Goal: Task Accomplishment & Management: Manage account settings

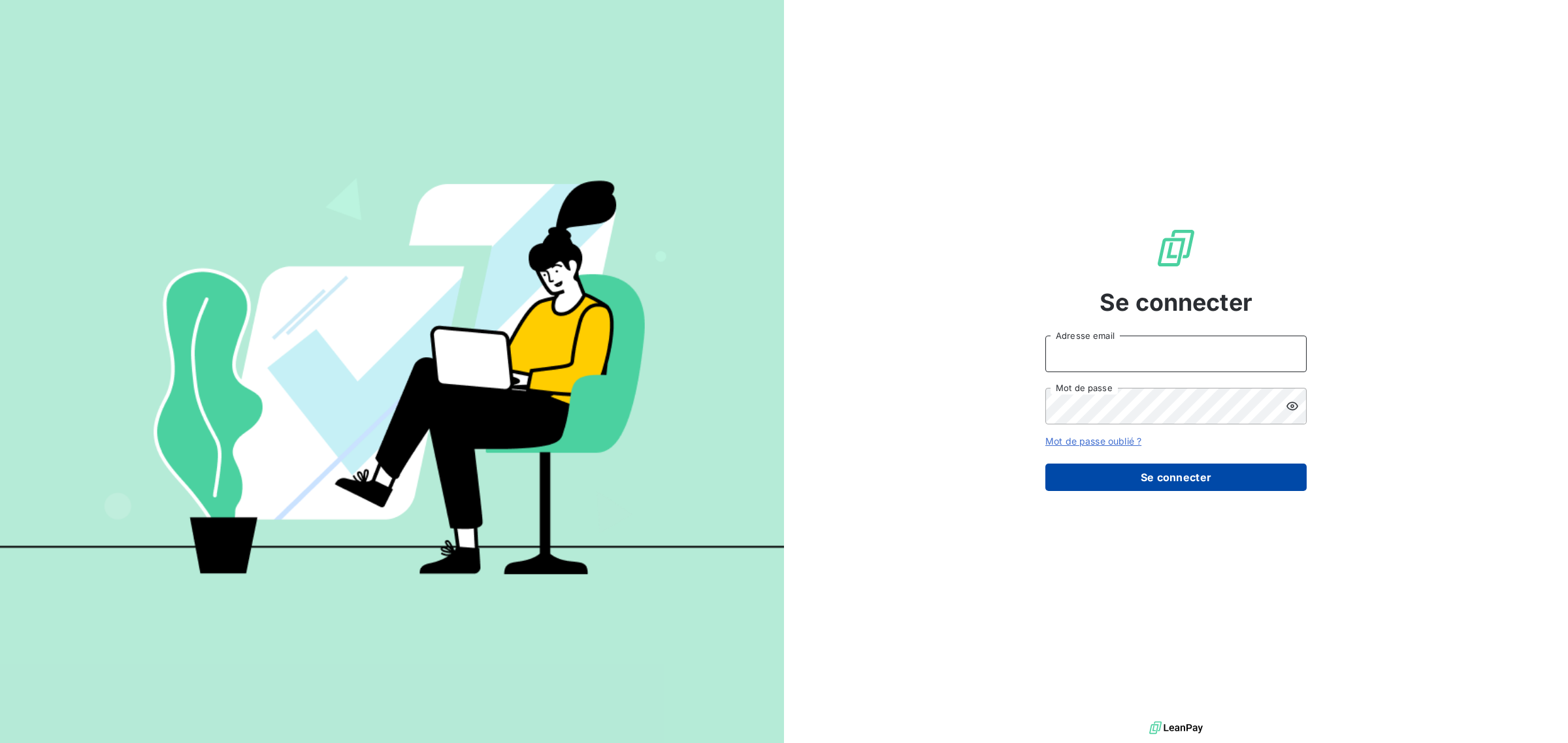
type input "[PERSON_NAME][EMAIL_ADDRESS][DOMAIN_NAME]"
click at [1117, 474] on button "Se connecter" at bounding box center [1176, 477] width 261 height 27
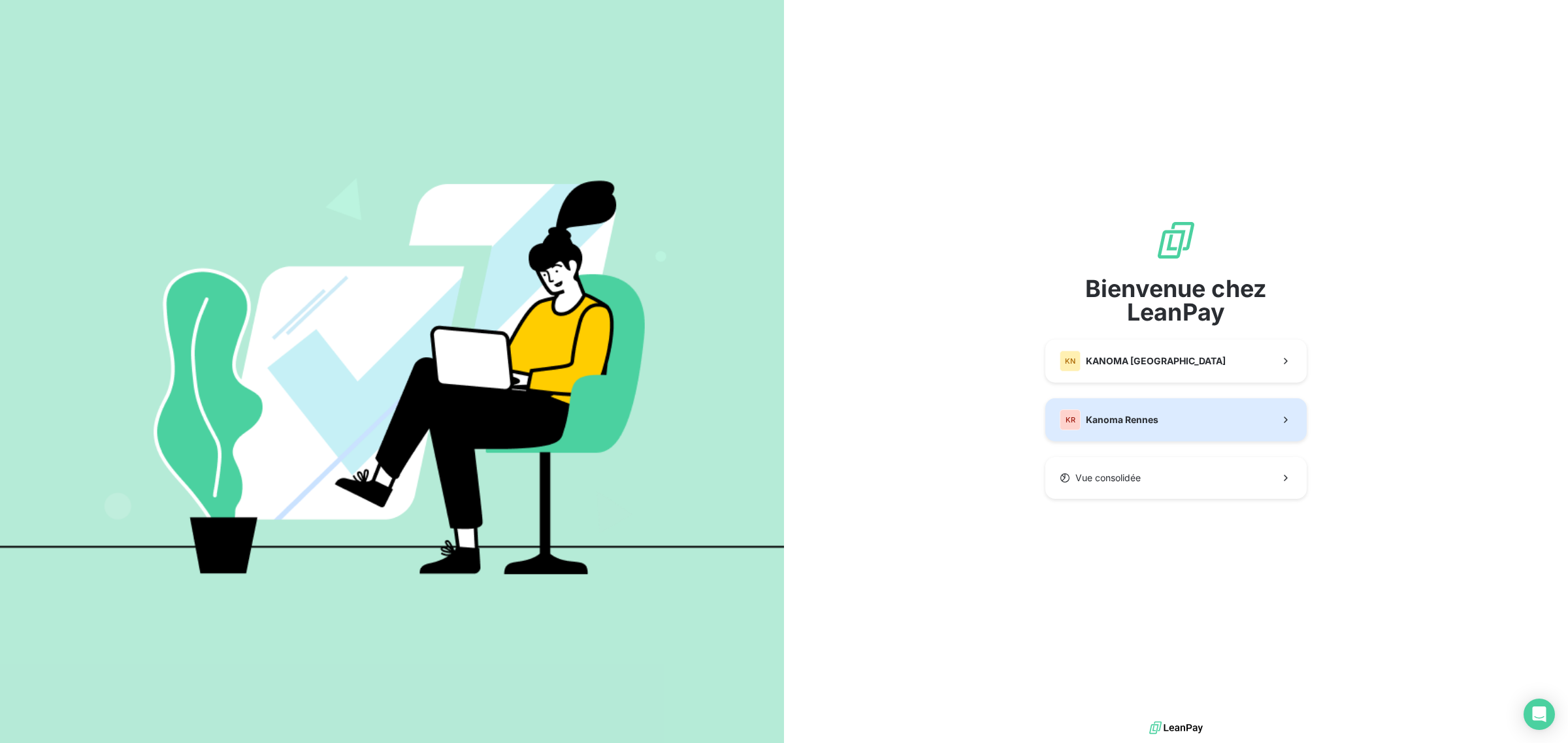
click at [1154, 416] on span "Kanoma Rennes" at bounding box center [1122, 419] width 73 height 13
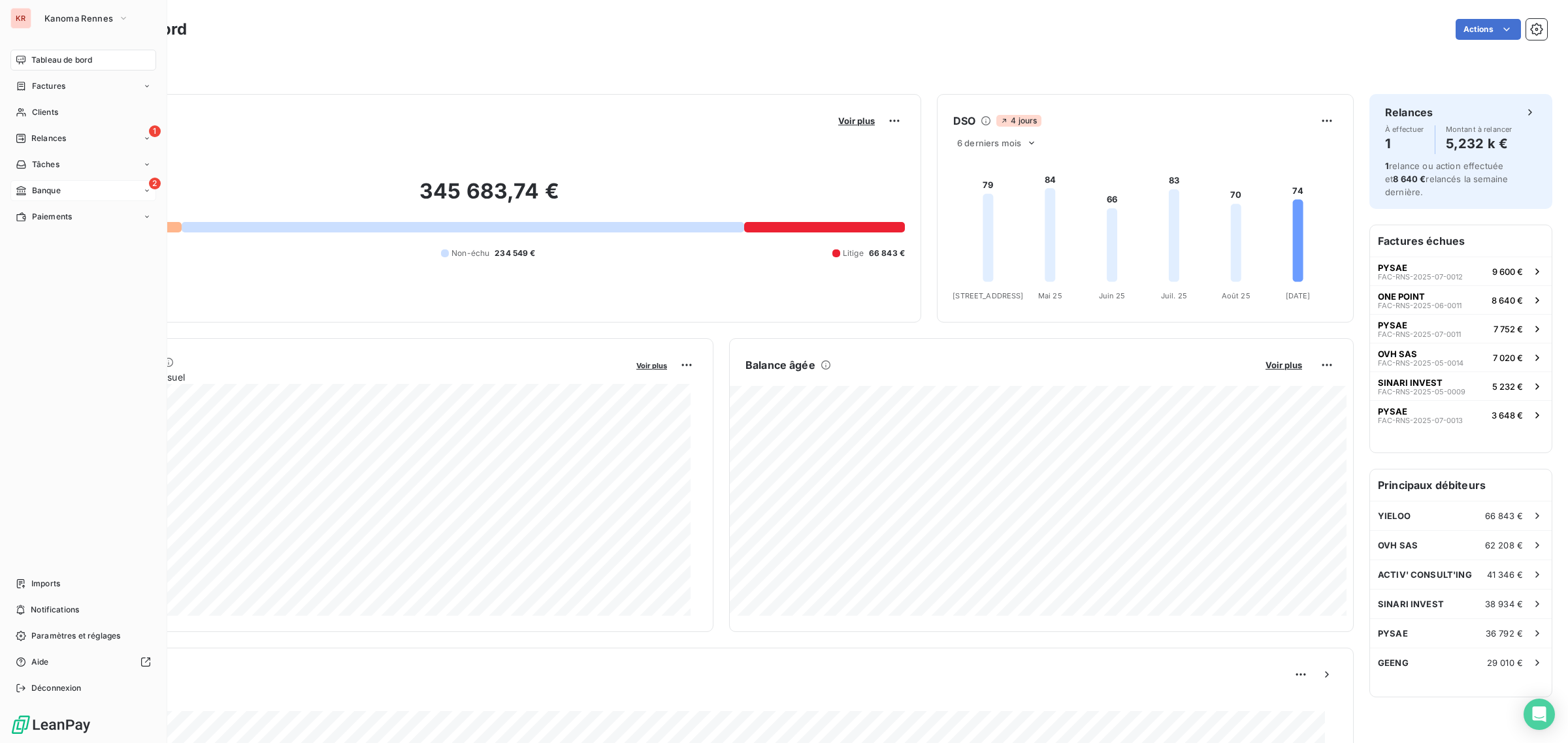
click at [25, 188] on icon at bounding box center [21, 191] width 11 height 10
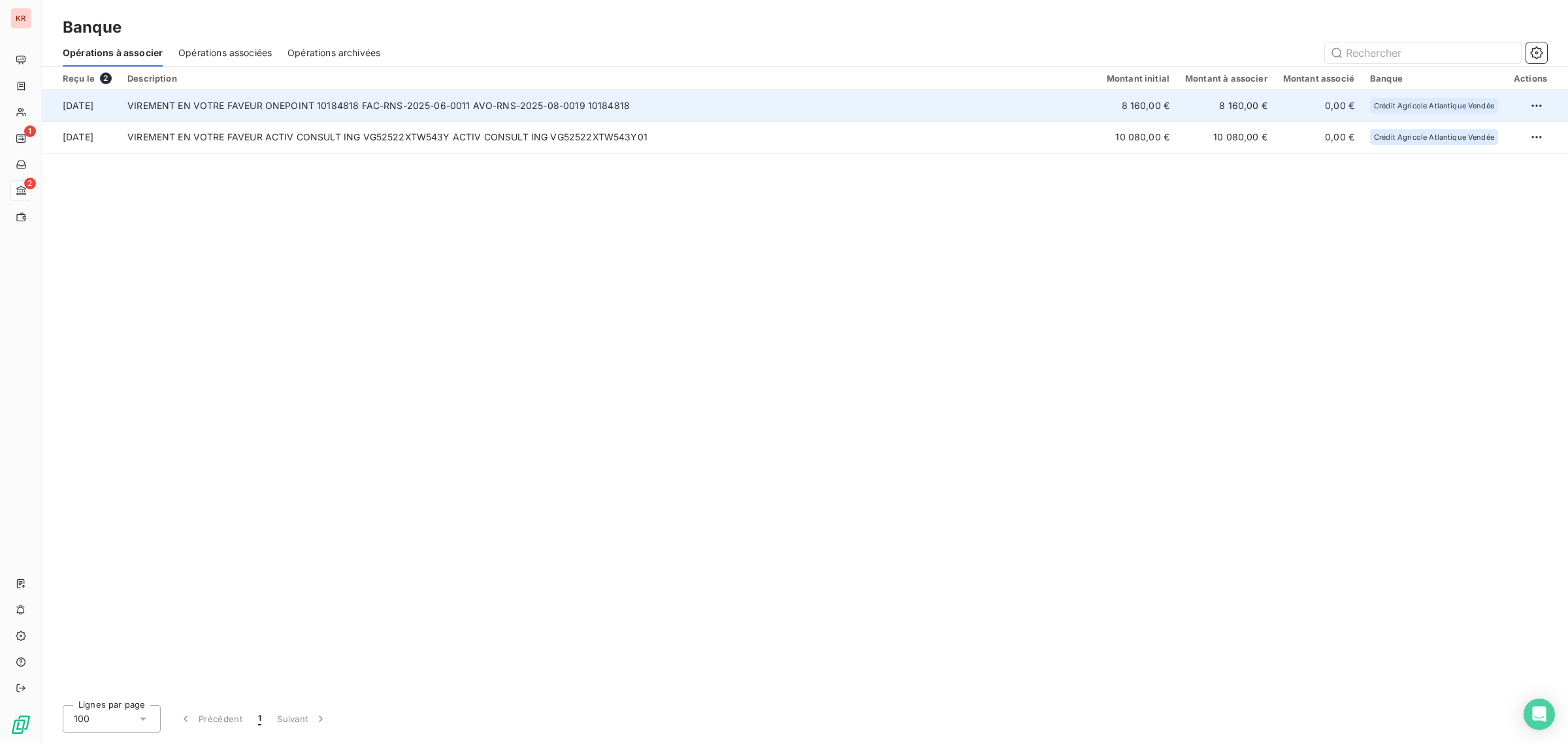
click at [493, 109] on td "VIREMENT EN VOTRE FAVEUR ONEPOINT 10184818 FAC-RNS-2025-06-0011 AVO-RNS-2025-08…" at bounding box center [609, 105] width 979 height 31
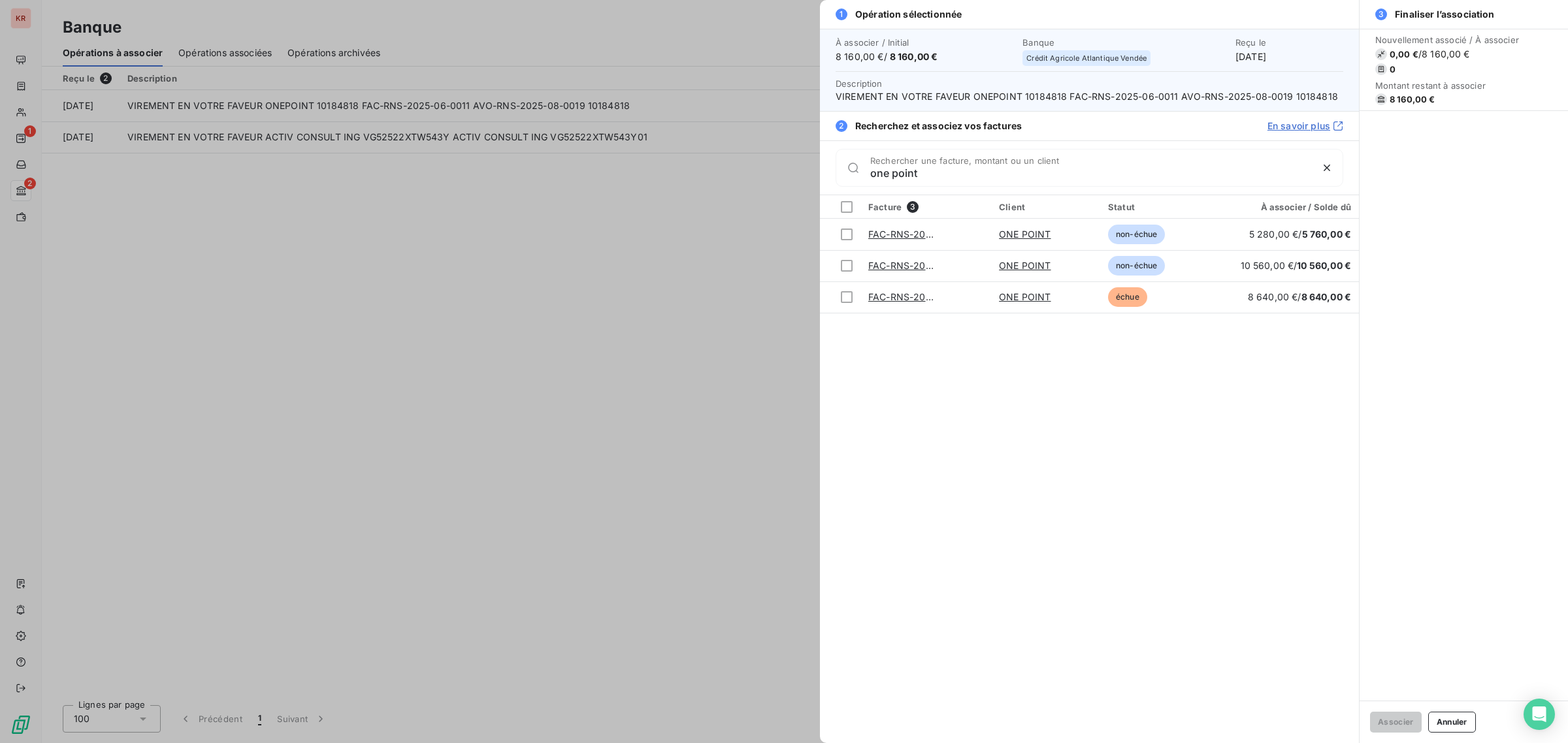
type input "one point"
click at [227, 227] on div at bounding box center [784, 372] width 1568 height 743
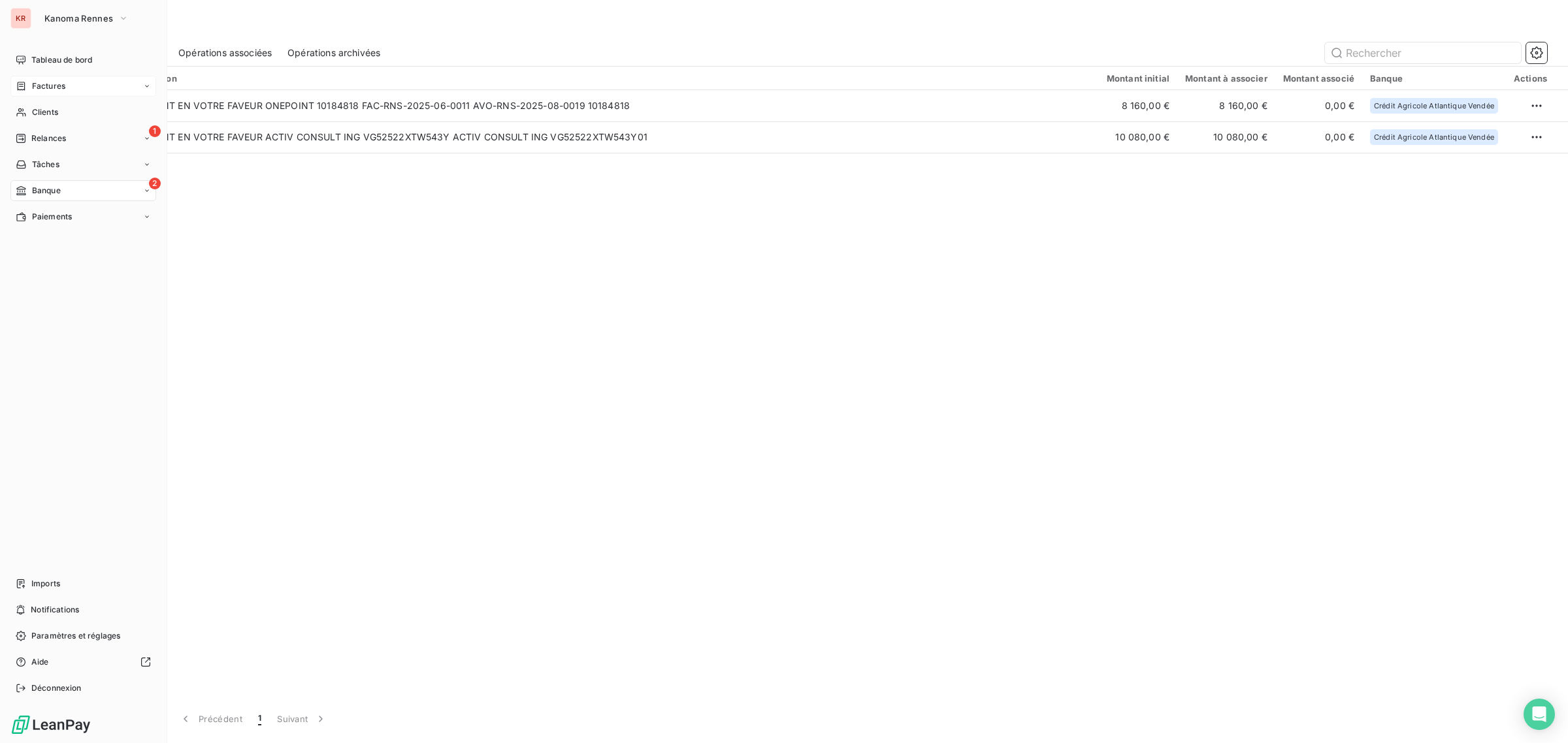
click at [63, 88] on span "Factures" at bounding box center [48, 86] width 33 height 12
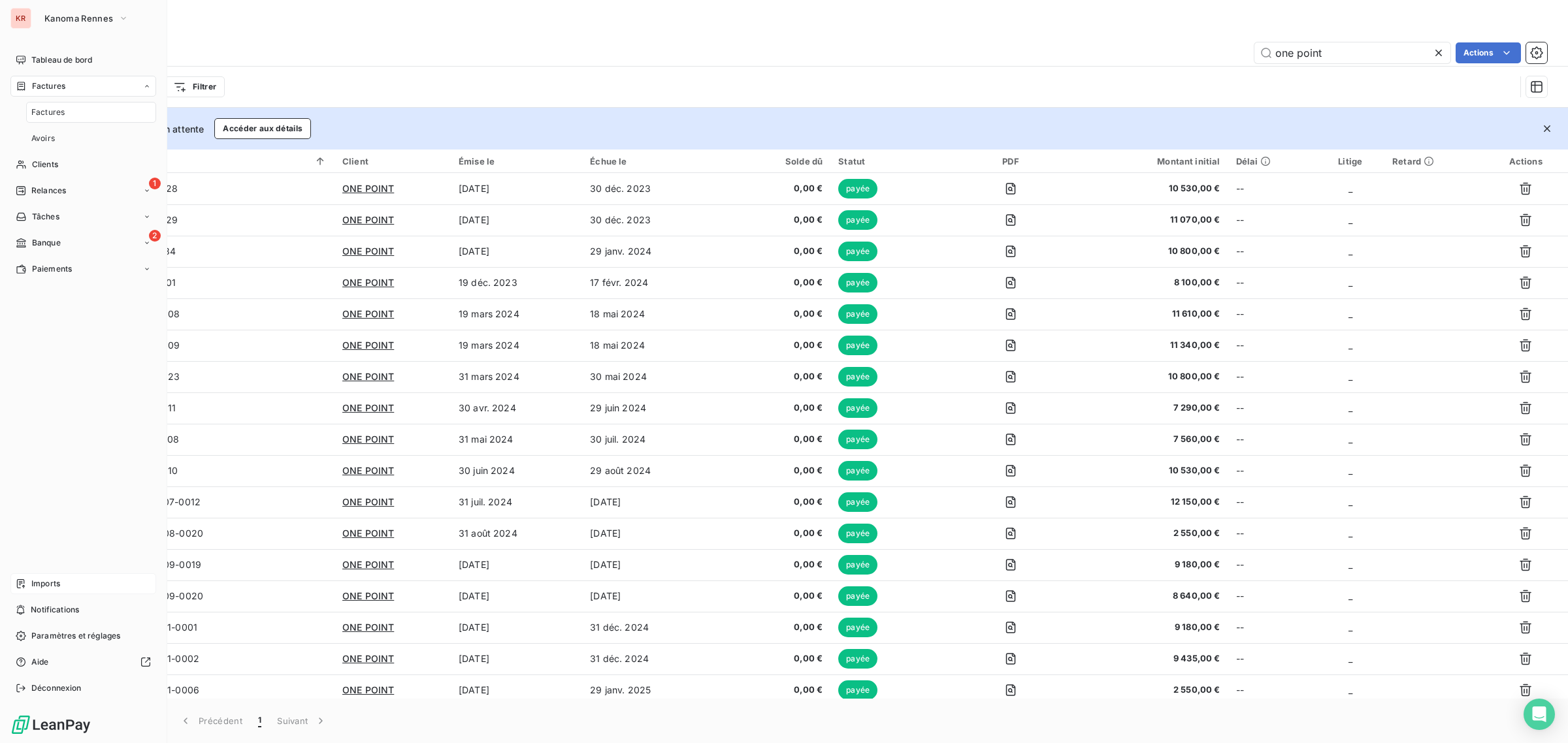
click at [50, 585] on span "Imports" at bounding box center [46, 583] width 29 height 12
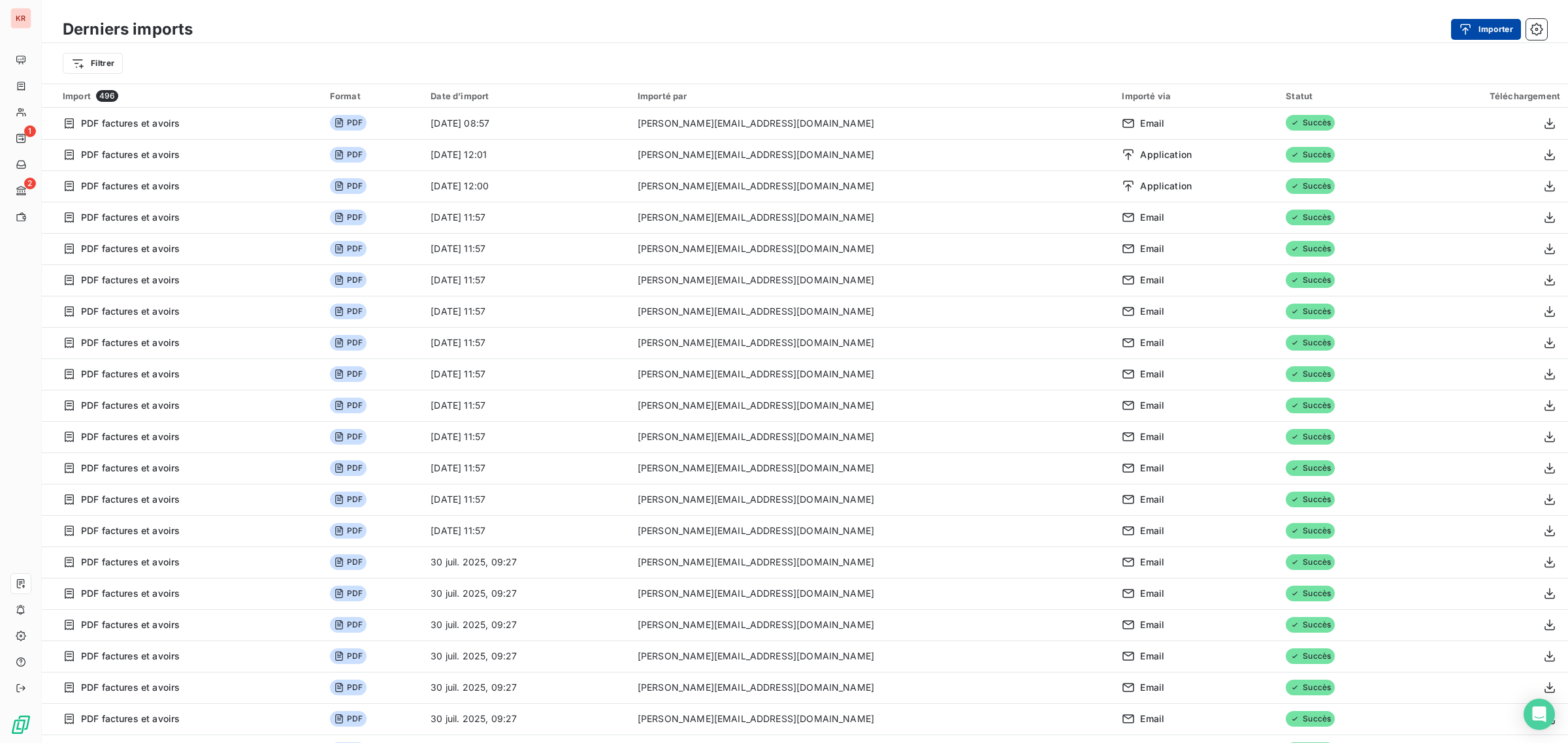
click at [1475, 21] on button "Importer" at bounding box center [1486, 29] width 70 height 21
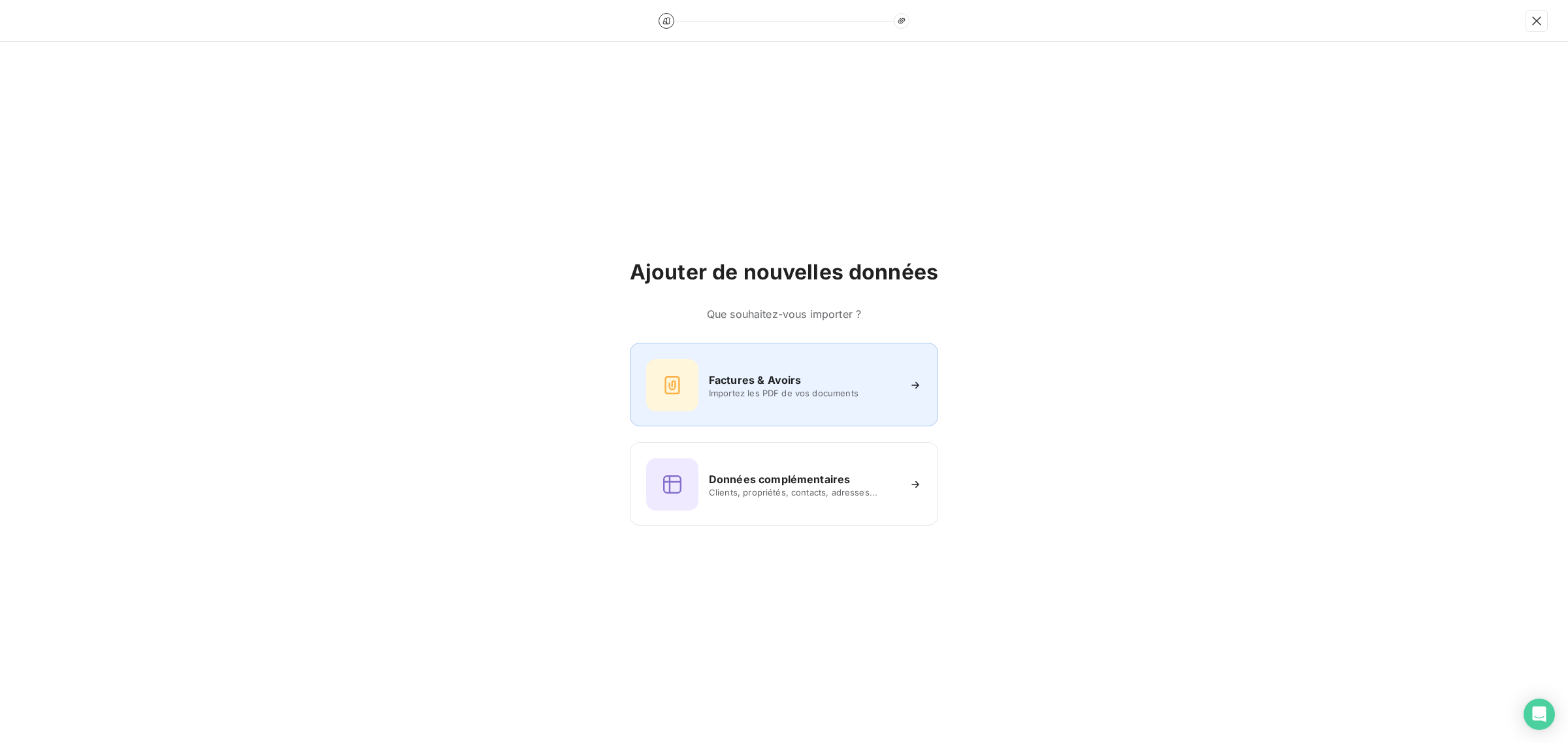
click at [733, 379] on h6 "Factures & Avoirs" at bounding box center [755, 380] width 93 height 16
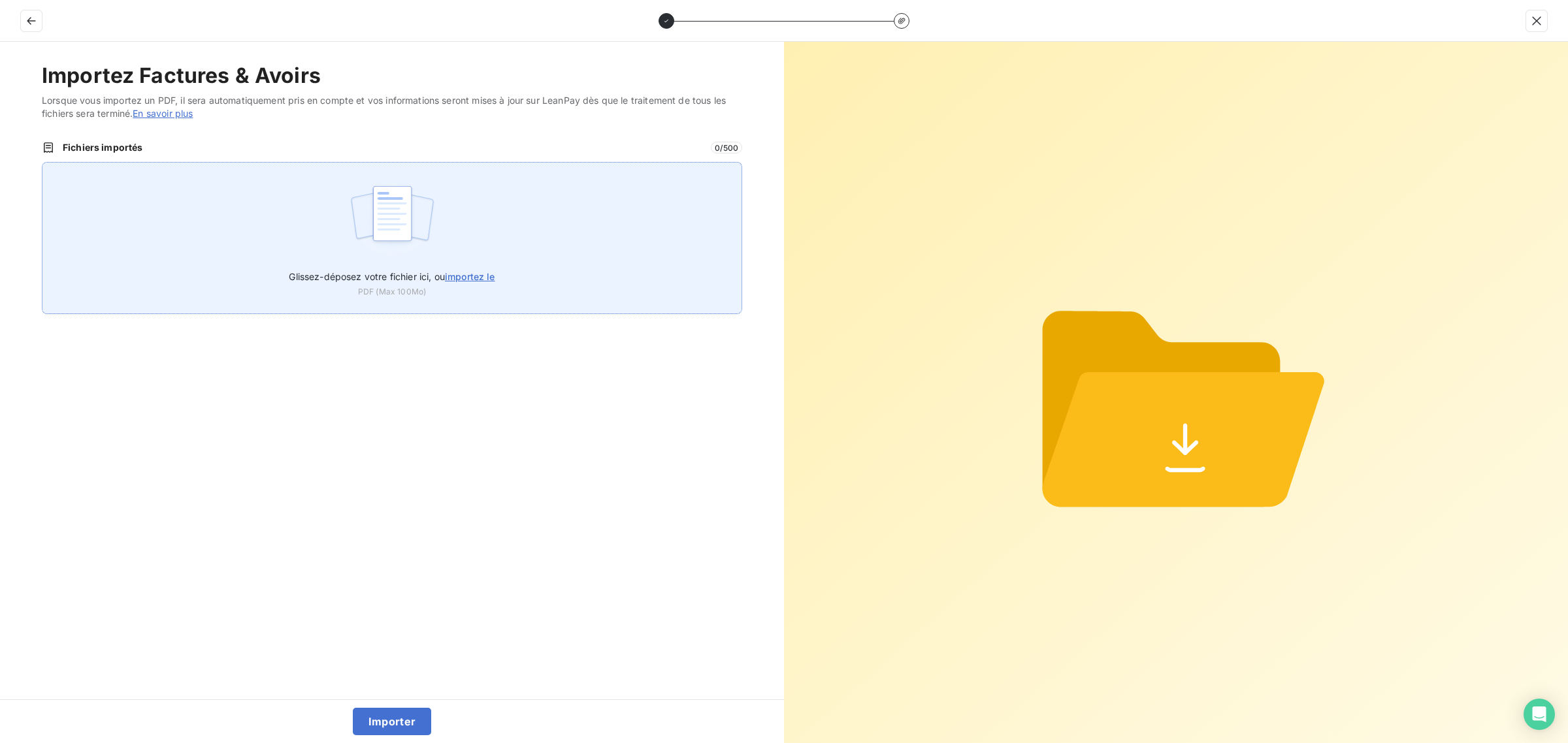
click at [438, 224] on div "Glissez-déposez votre fichier ici, ou importez le PDF (Max 100Mo)" at bounding box center [391, 238] width 701 height 152
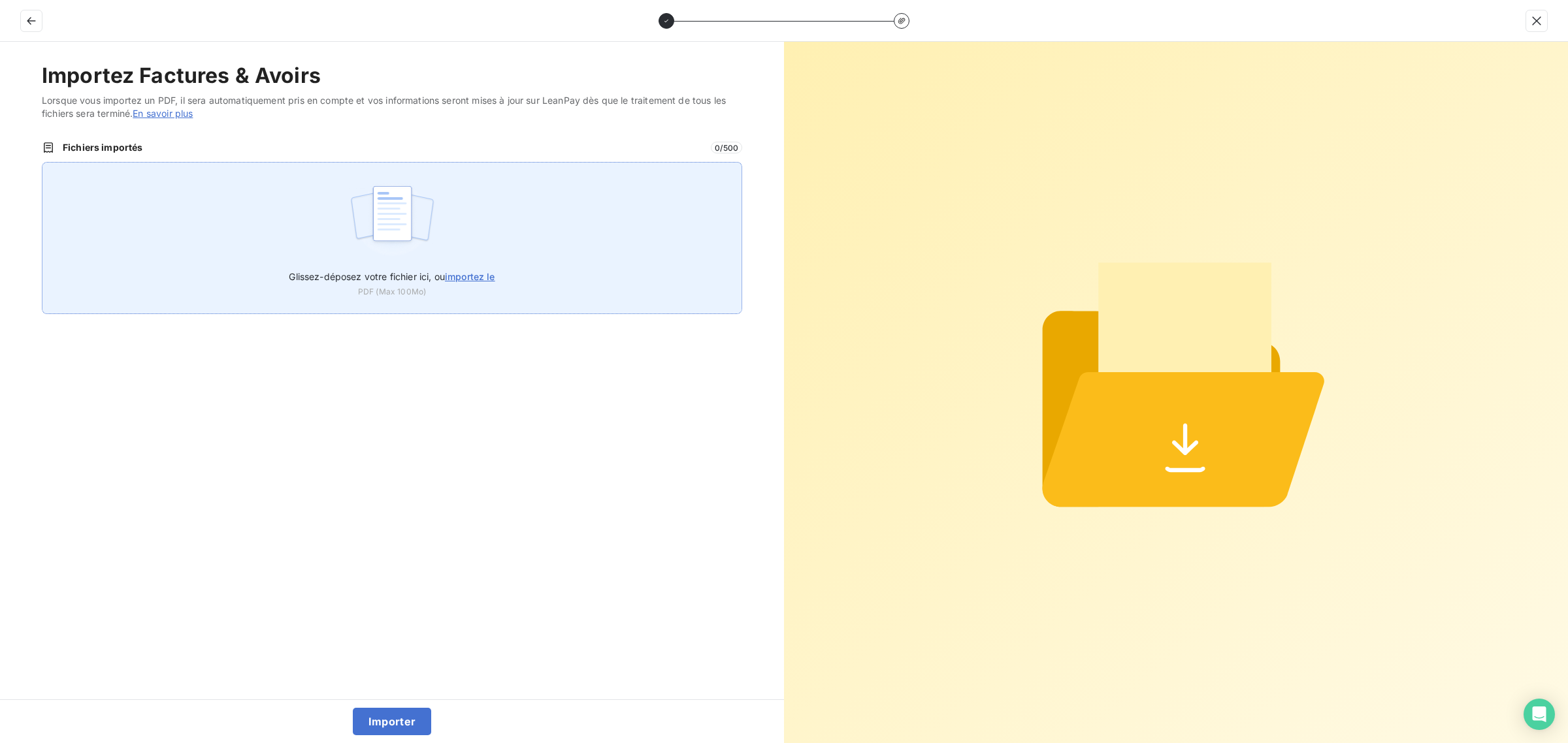
type input "C:\fakepath\AVO-RNS-2025-08-0019.pdf"
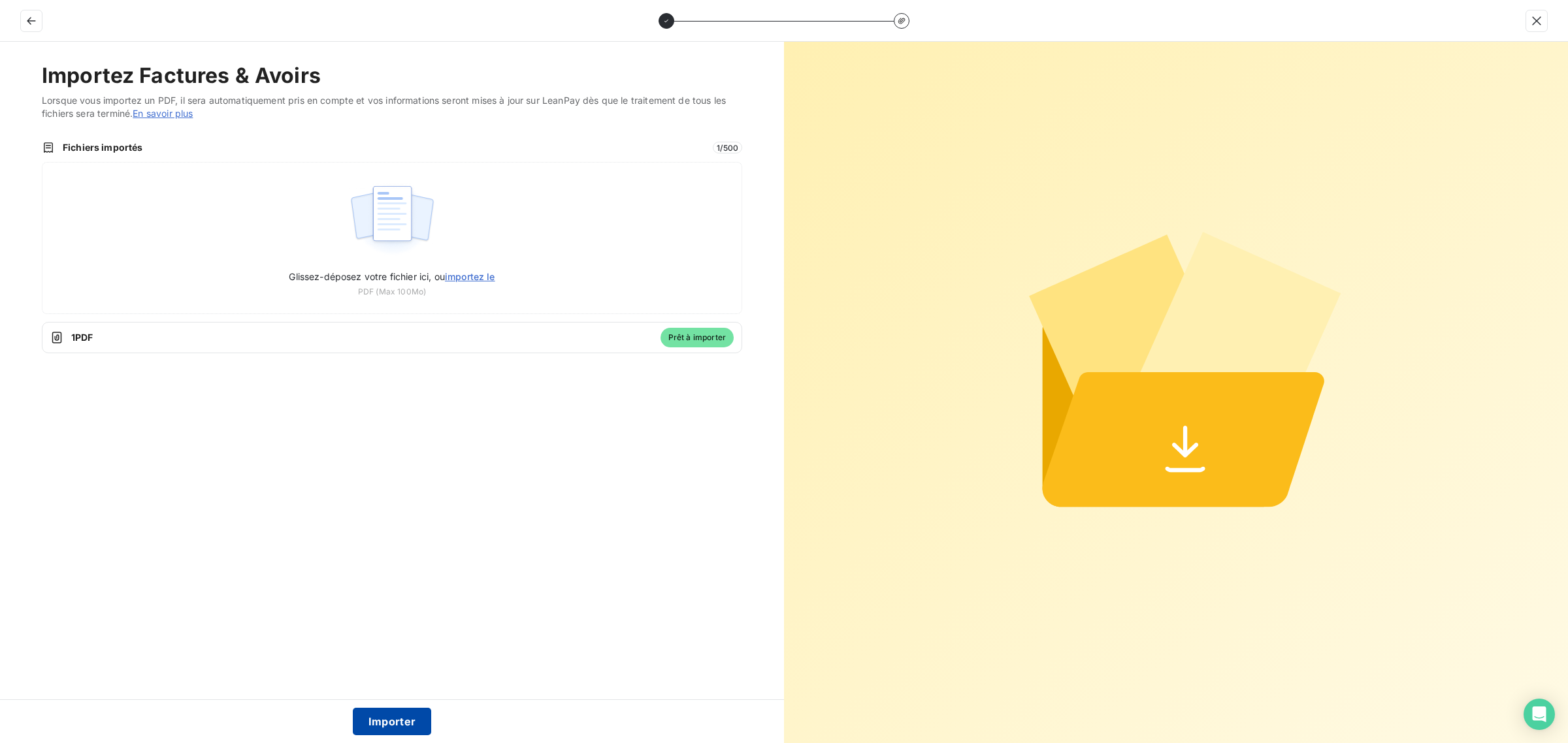
click at [378, 712] on button "Importer" at bounding box center [392, 721] width 79 height 27
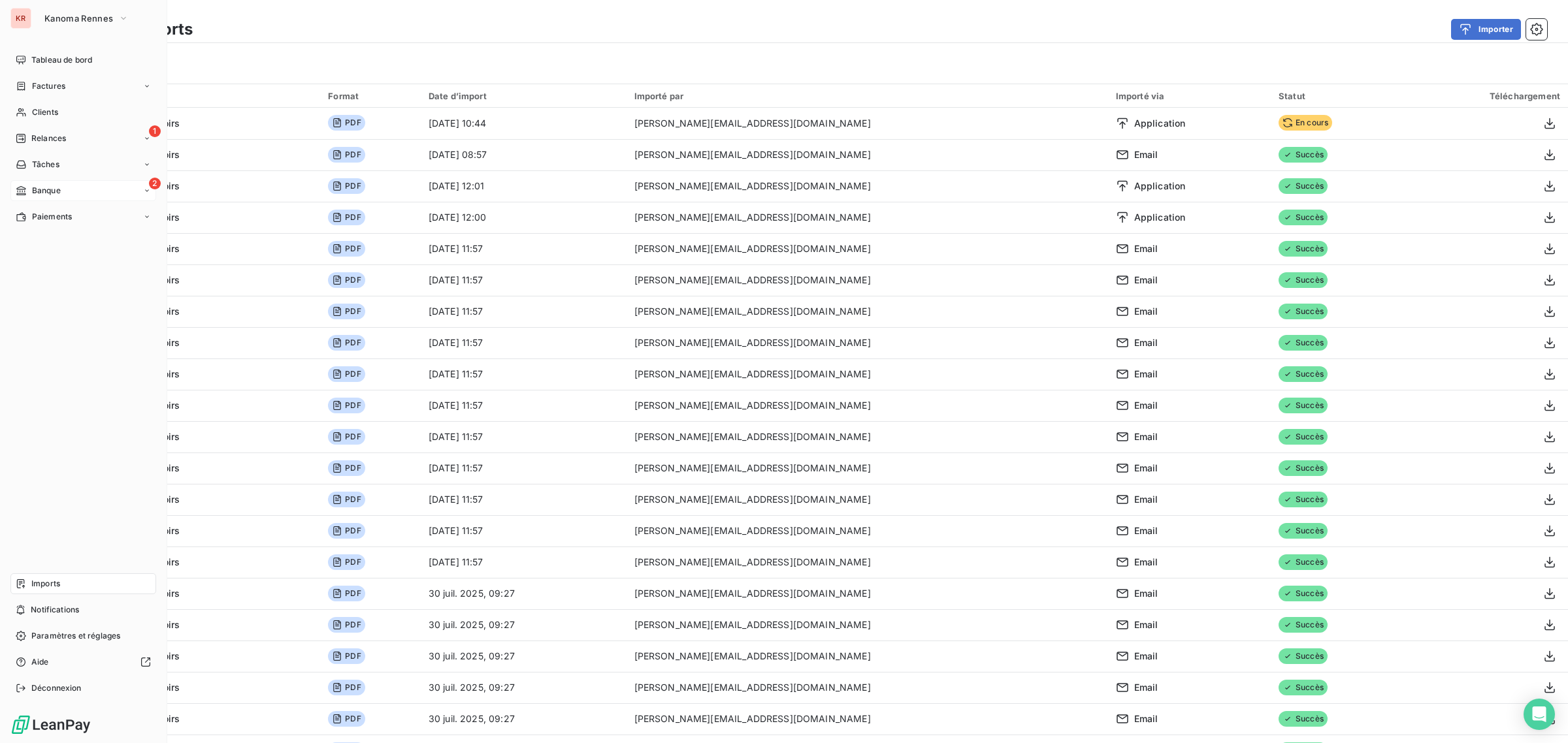
click at [29, 185] on div "Banque" at bounding box center [38, 191] width 45 height 12
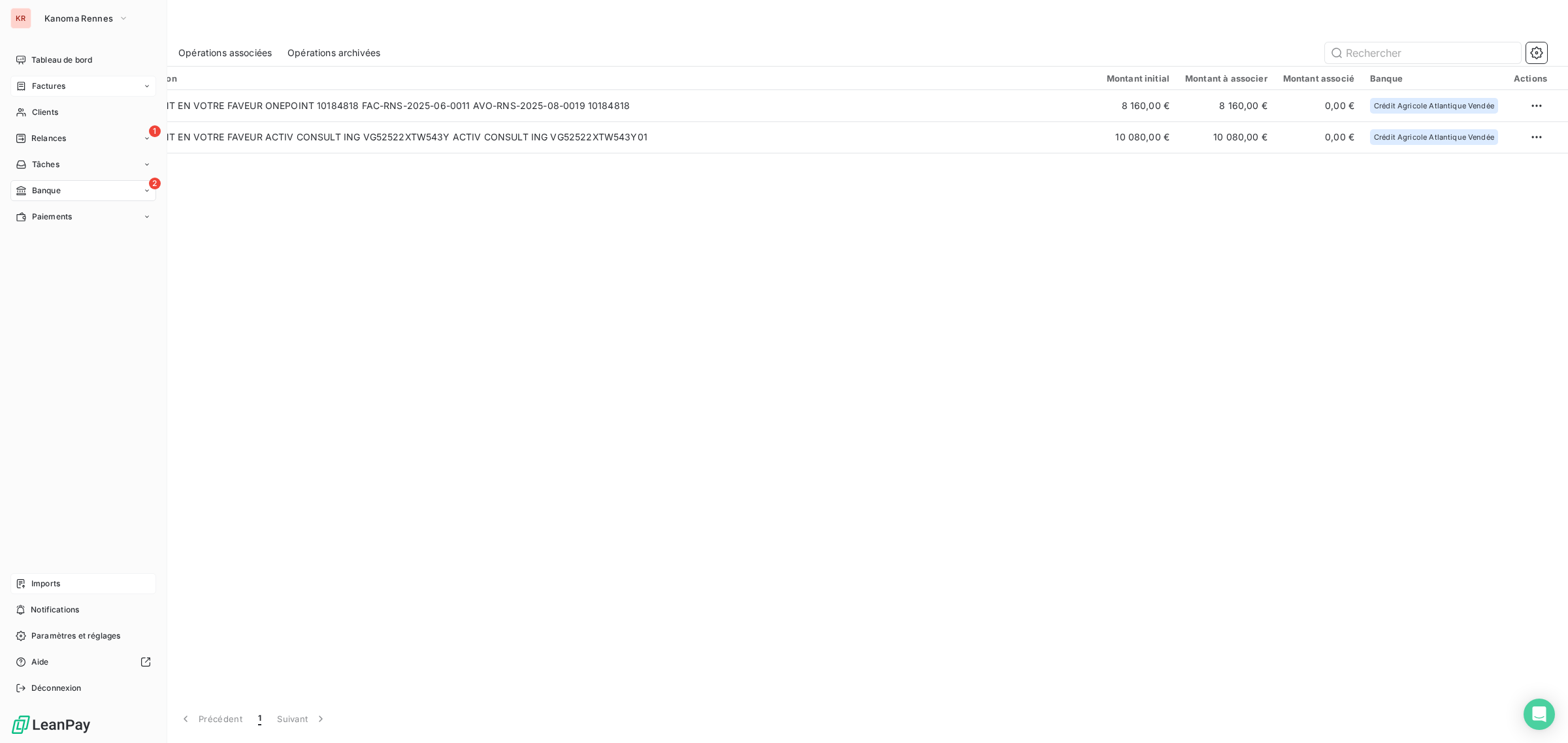
click at [57, 82] on span "Factures" at bounding box center [48, 86] width 33 height 12
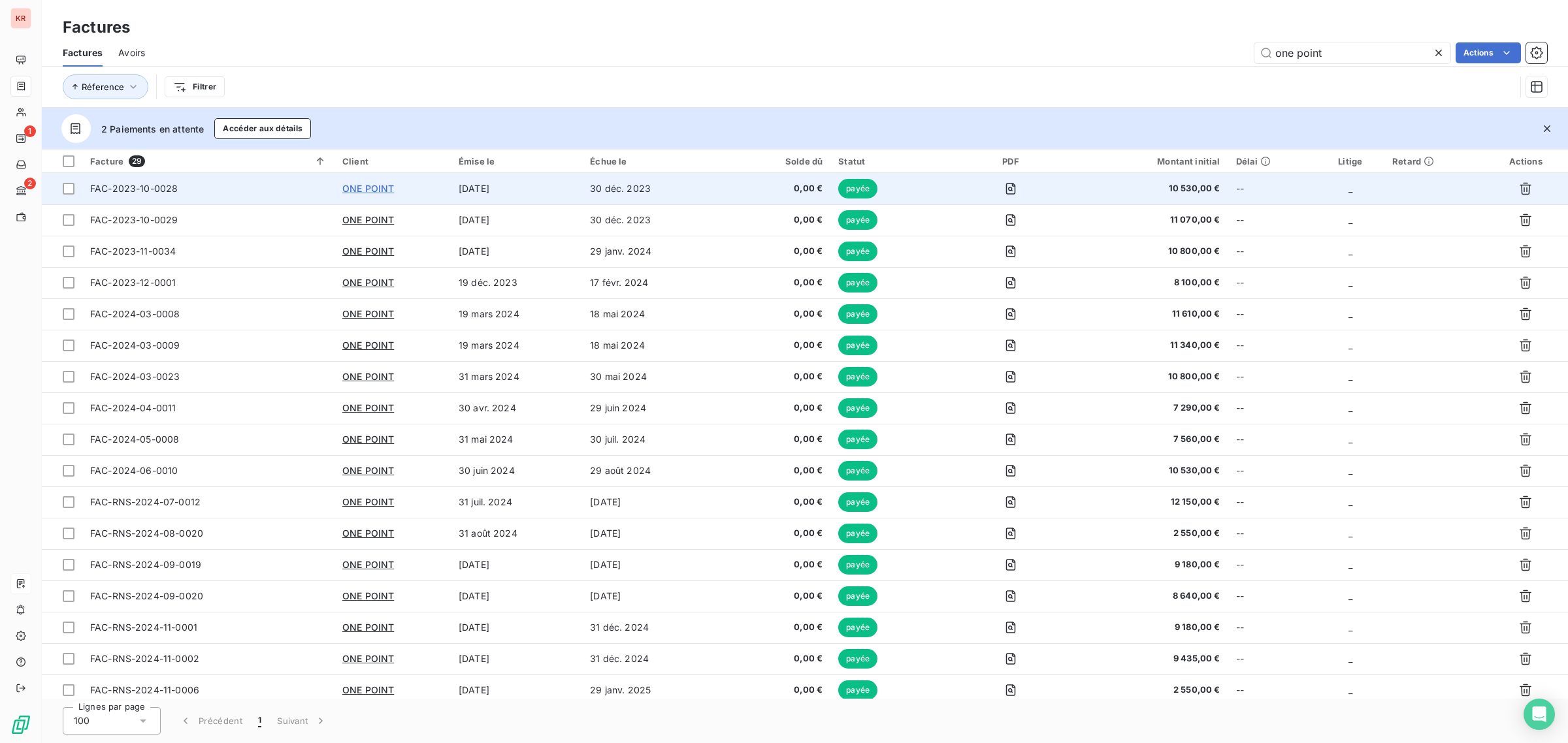
click at [372, 184] on span "ONE POINT" at bounding box center [368, 188] width 52 height 11
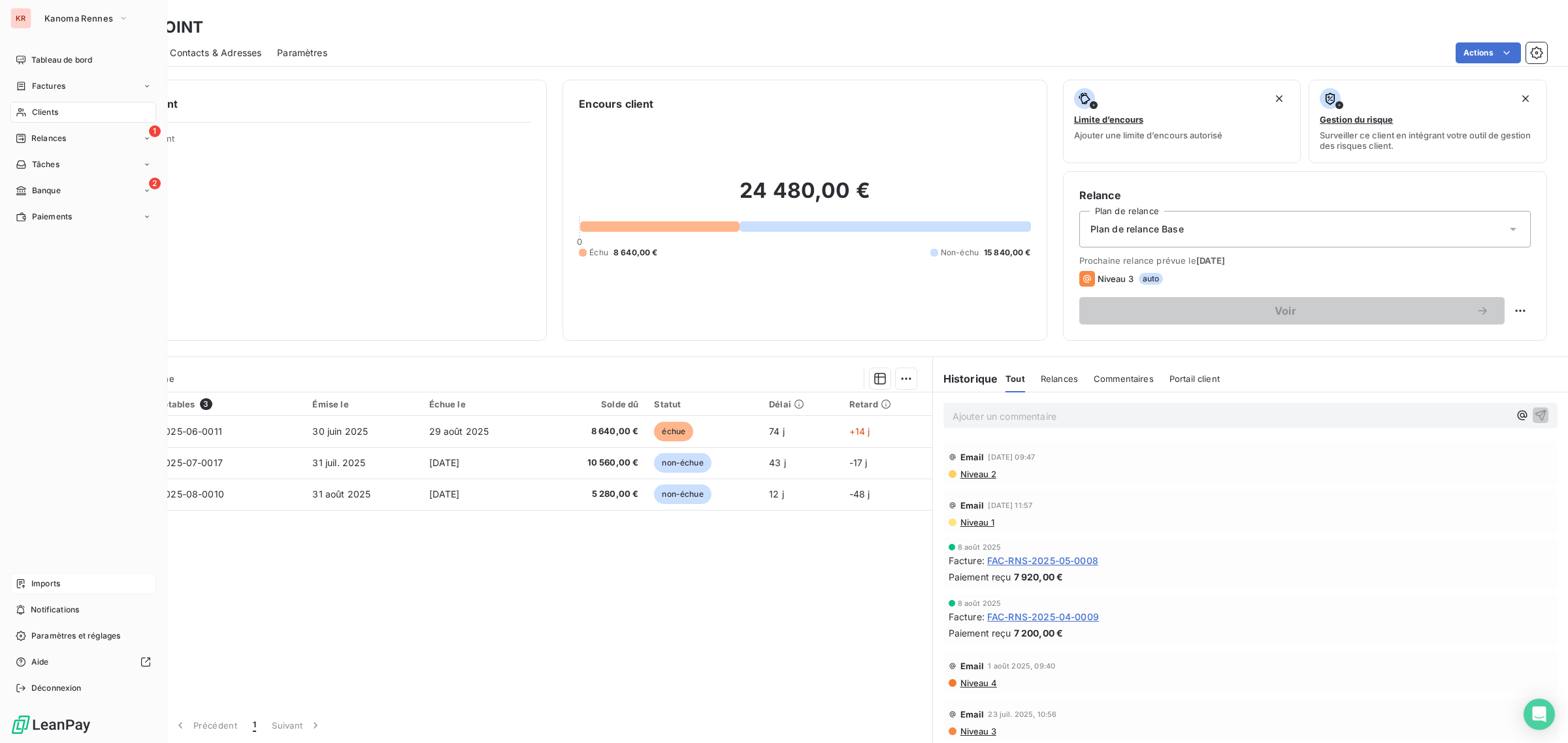
click at [57, 587] on span "Imports" at bounding box center [46, 583] width 29 height 12
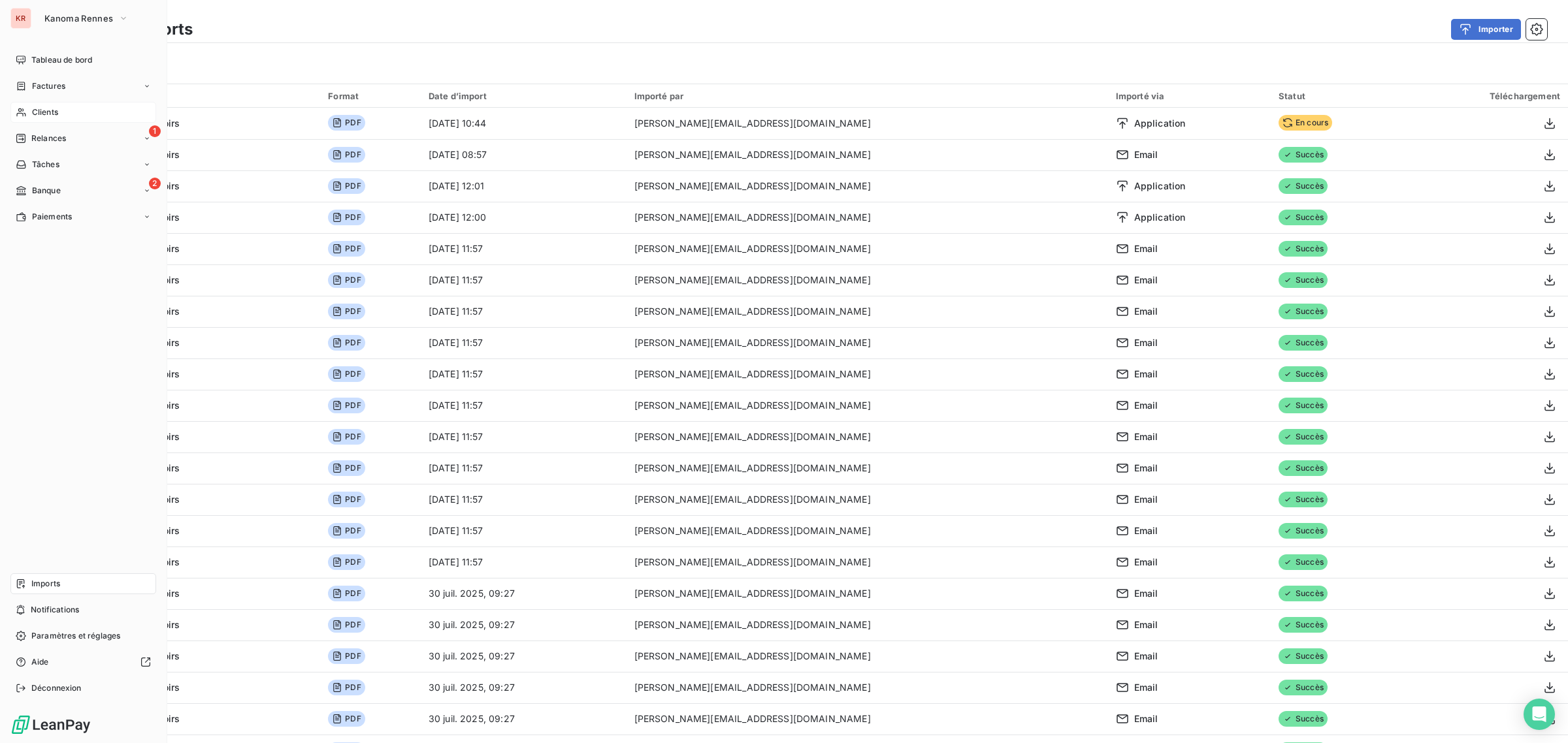
click at [32, 108] on span "Clients" at bounding box center [45, 112] width 26 height 12
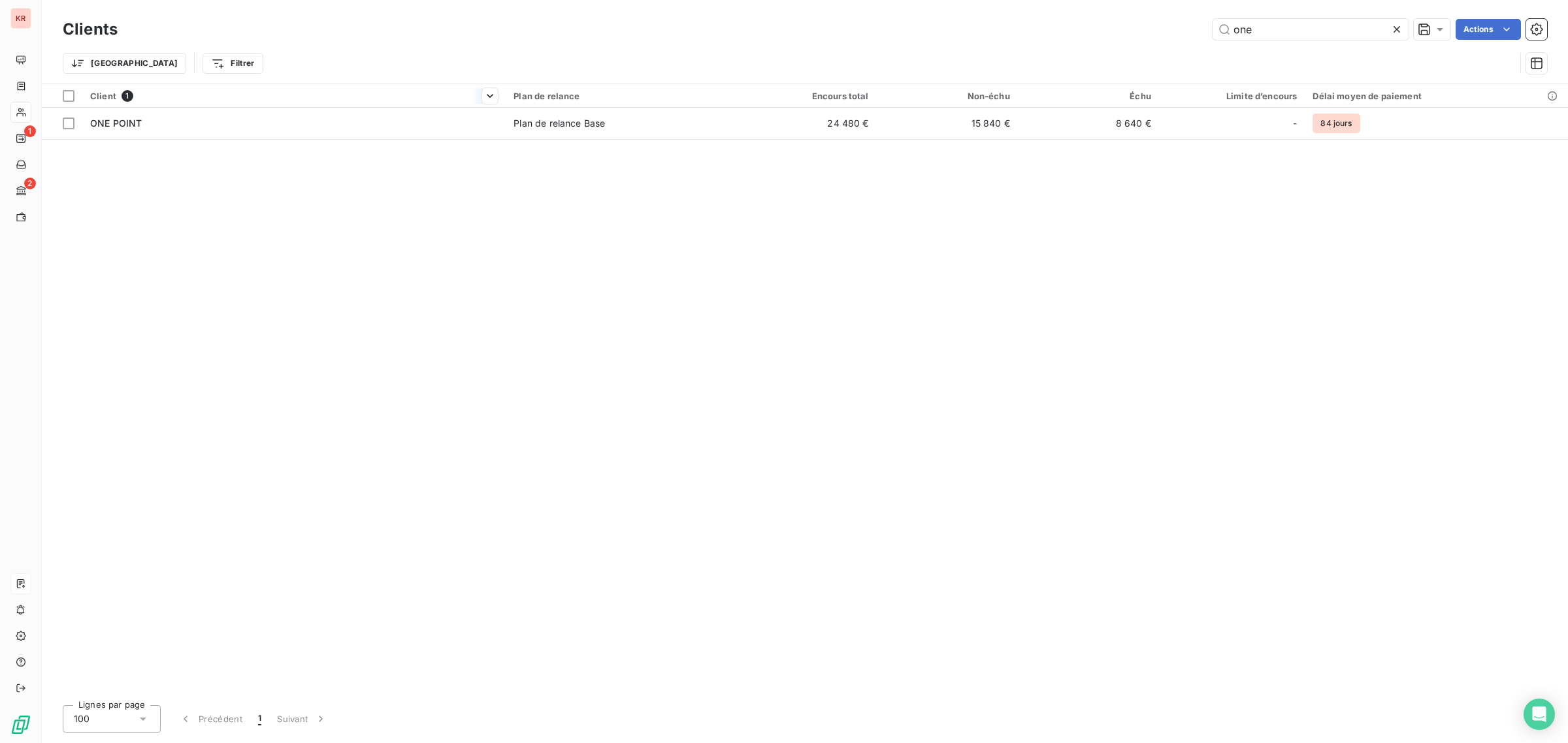
type input "one"
click at [383, 108] on div at bounding box center [294, 107] width 423 height 1
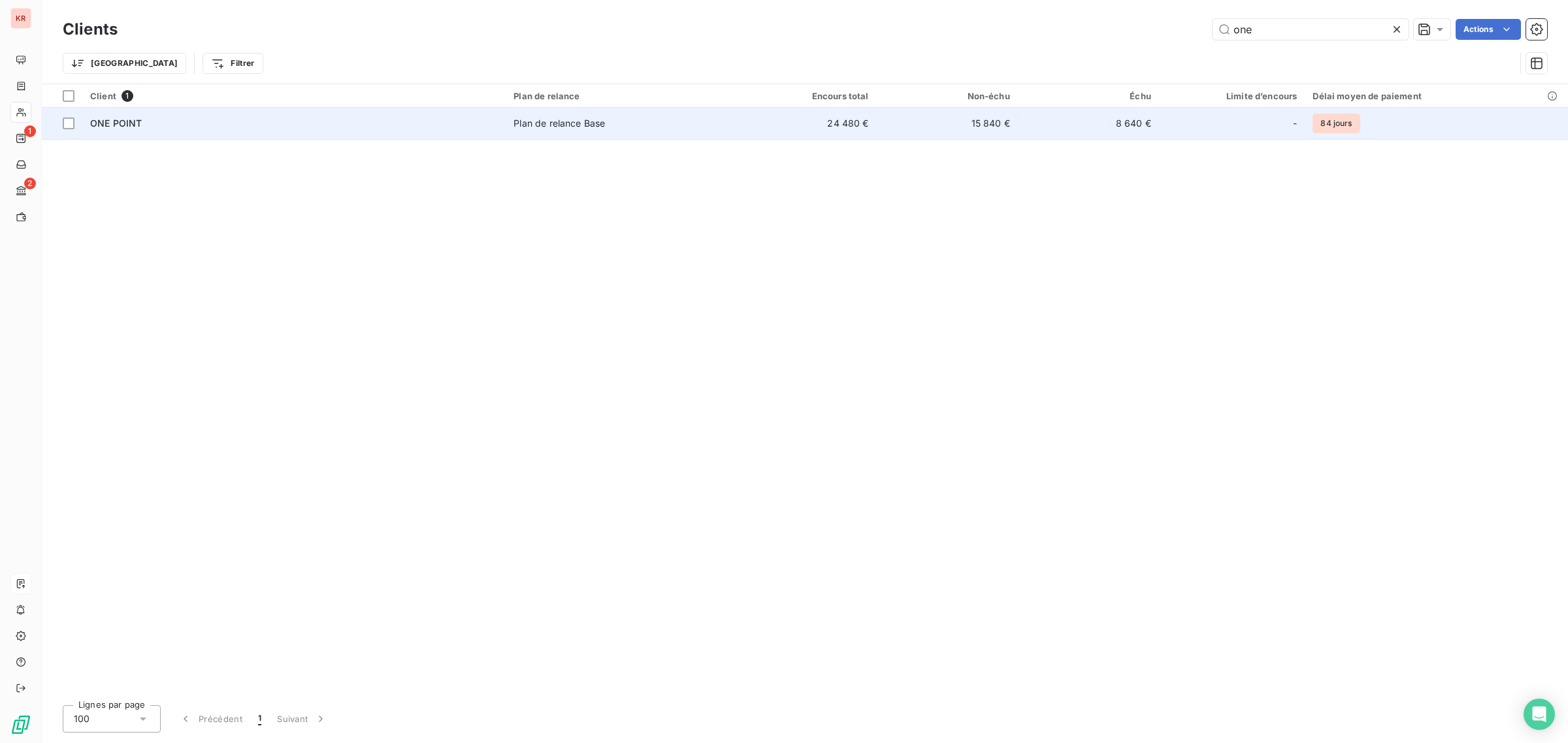
click at [377, 121] on div "ONE POINT" at bounding box center [293, 123] width 408 height 13
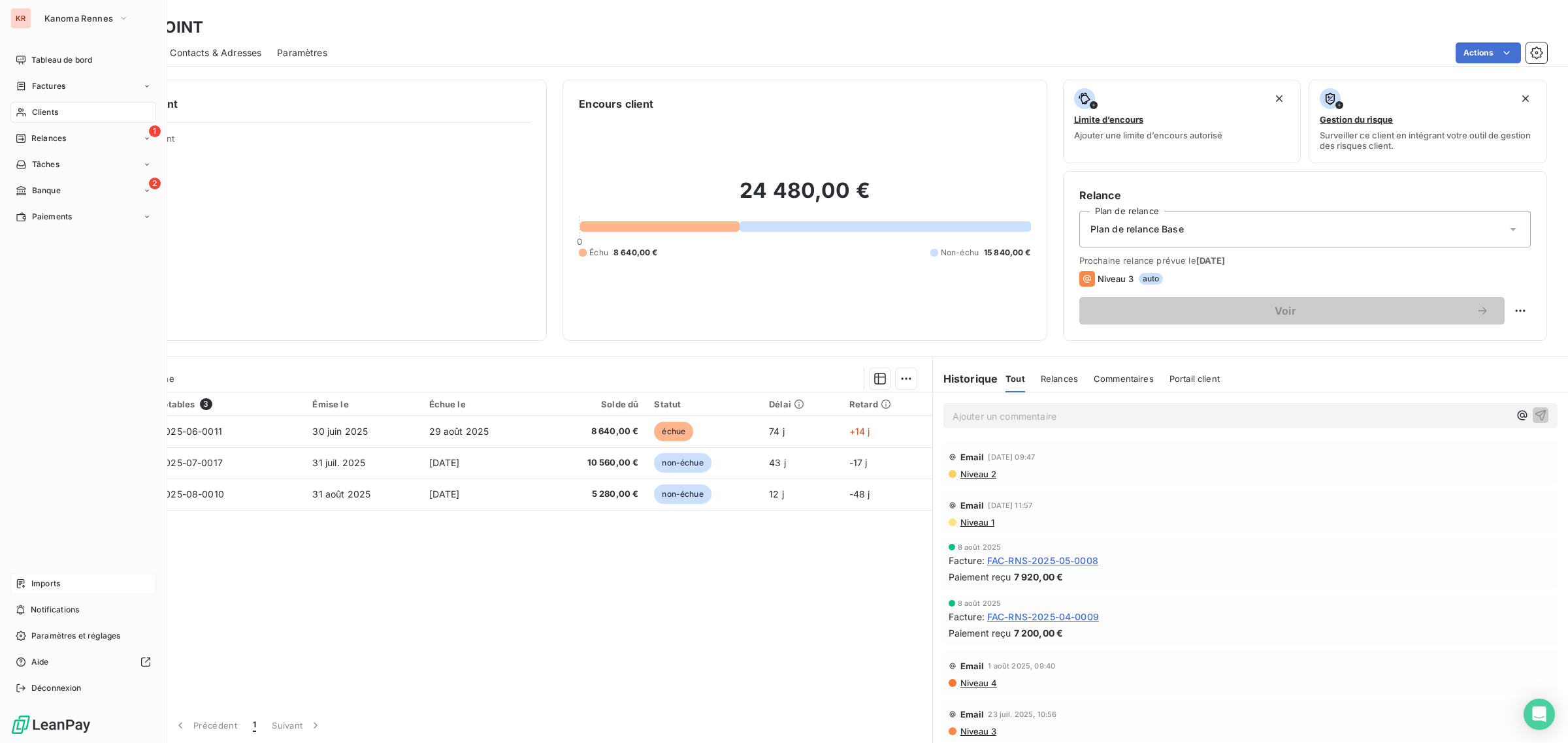
click at [31, 589] on span "Imports" at bounding box center [46, 583] width 29 height 12
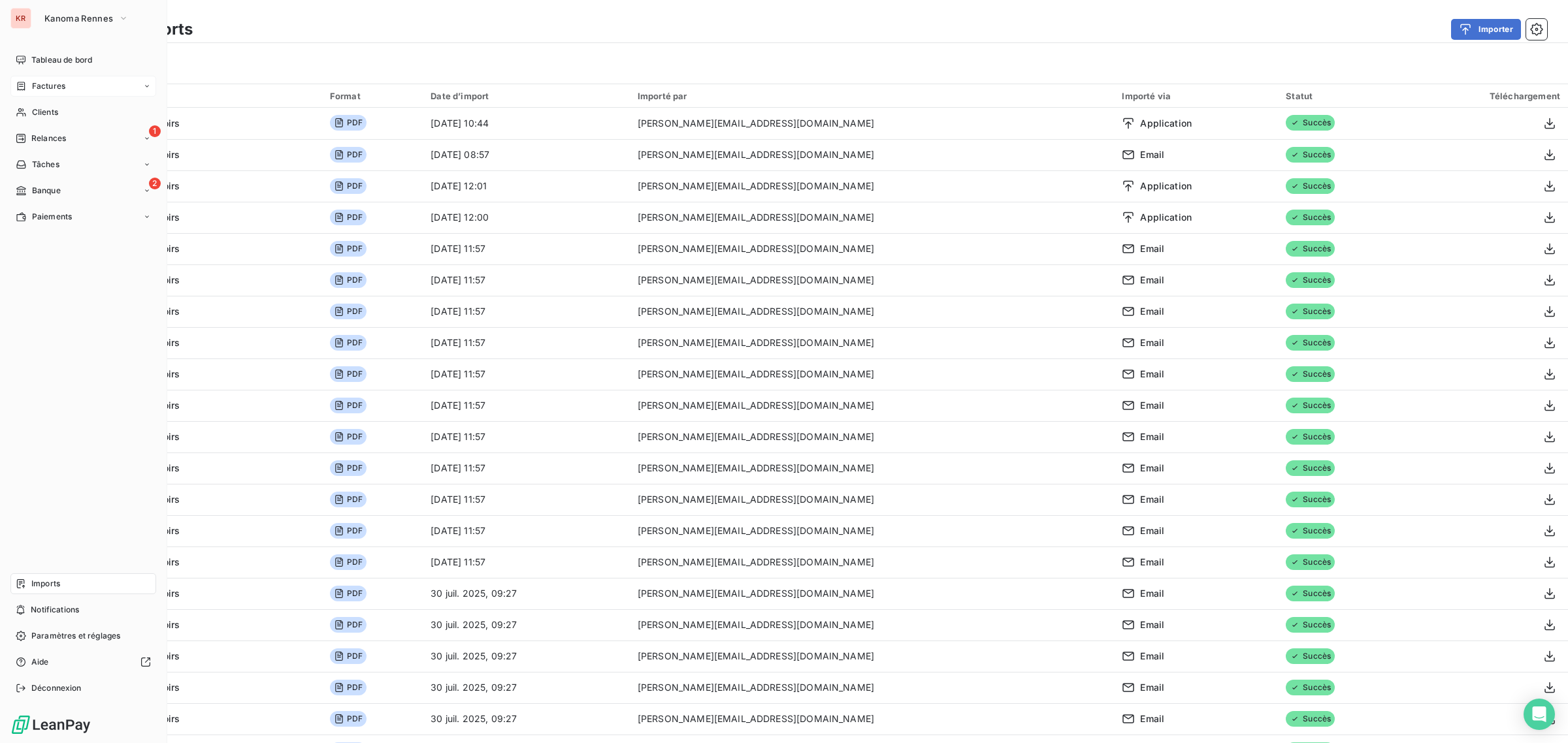
click at [44, 91] on span "Factures" at bounding box center [48, 86] width 33 height 12
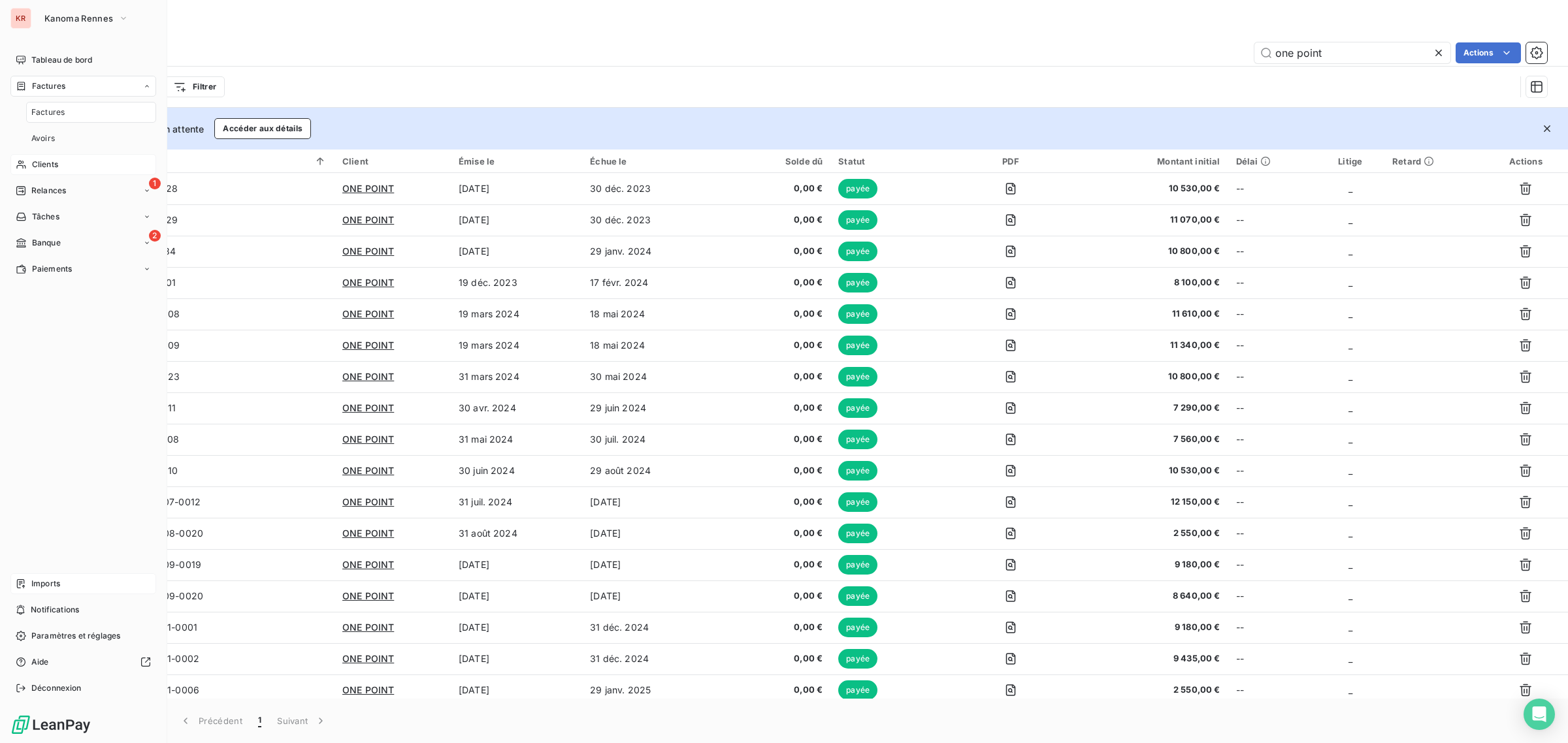
click at [37, 163] on span "Clients" at bounding box center [45, 164] width 26 height 12
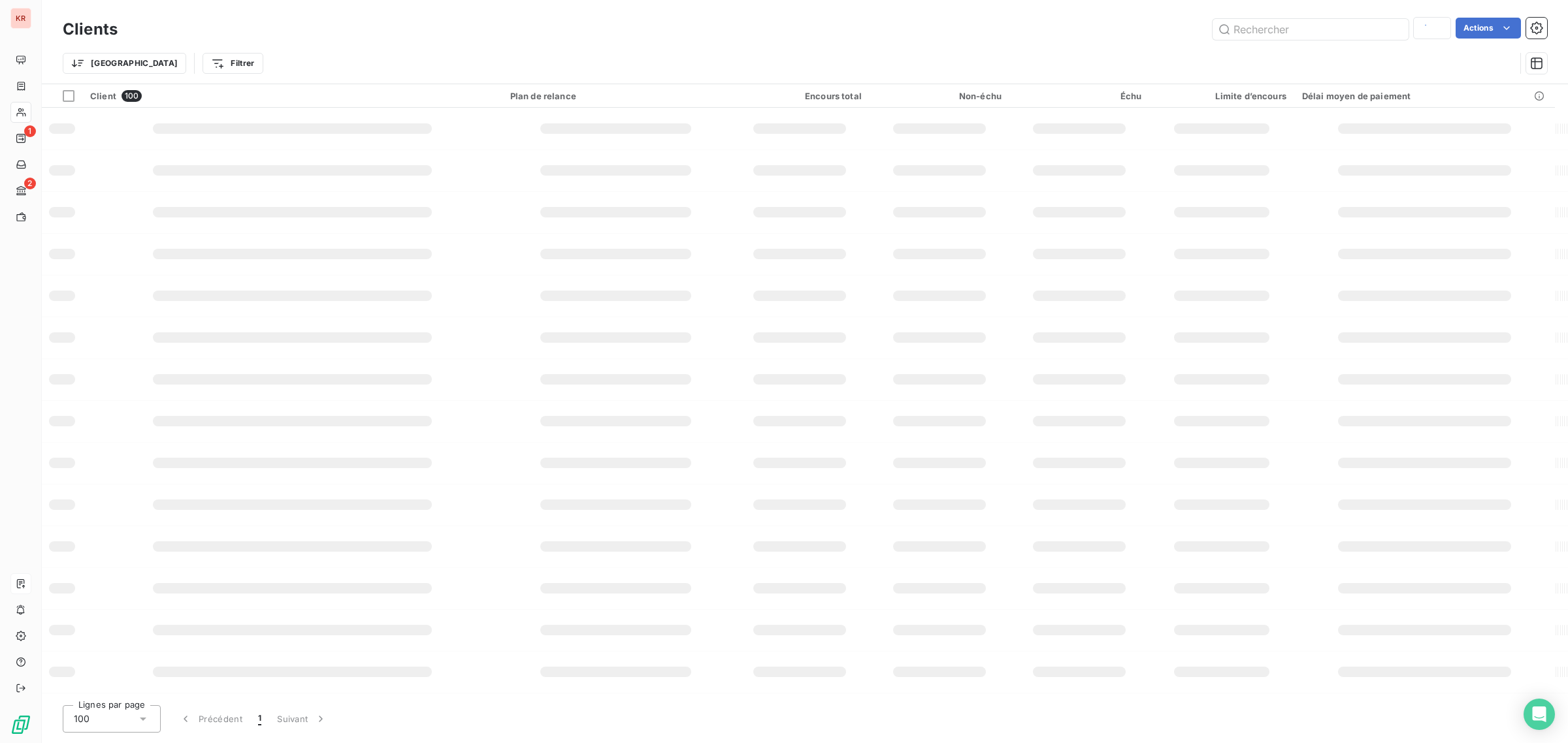
type input "one"
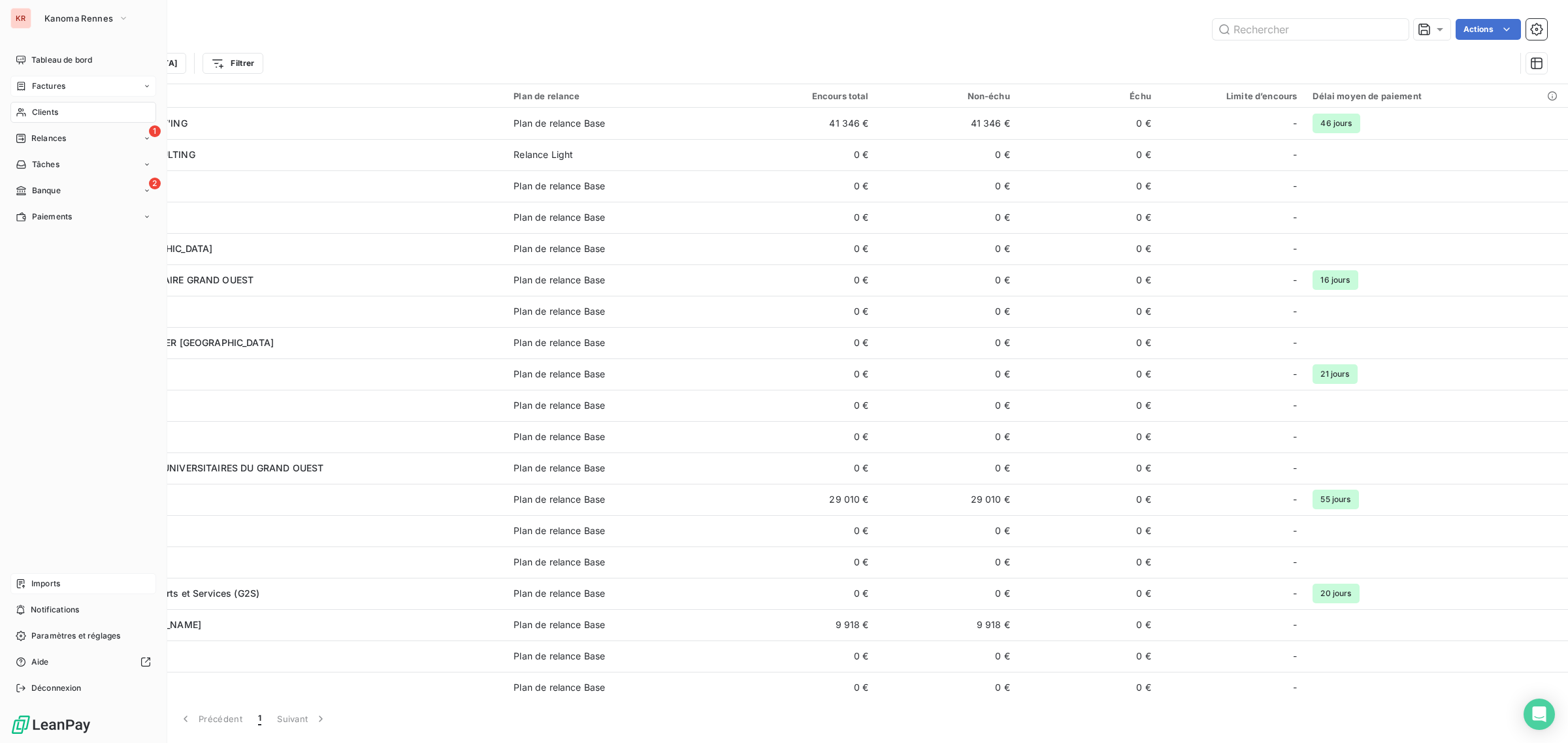
click at [25, 83] on icon at bounding box center [22, 86] width 8 height 8
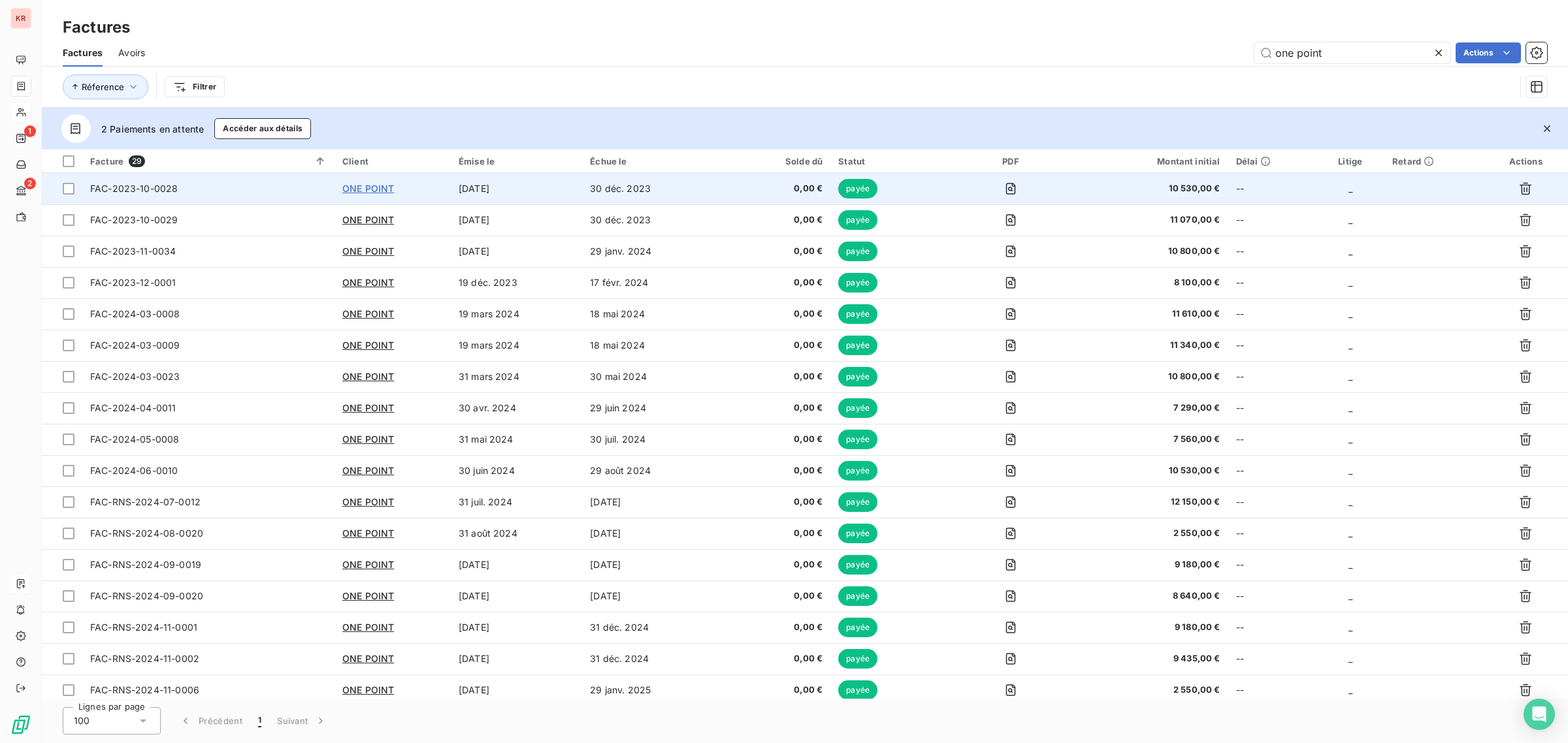
click at [351, 188] on span "ONE POINT" at bounding box center [368, 188] width 52 height 11
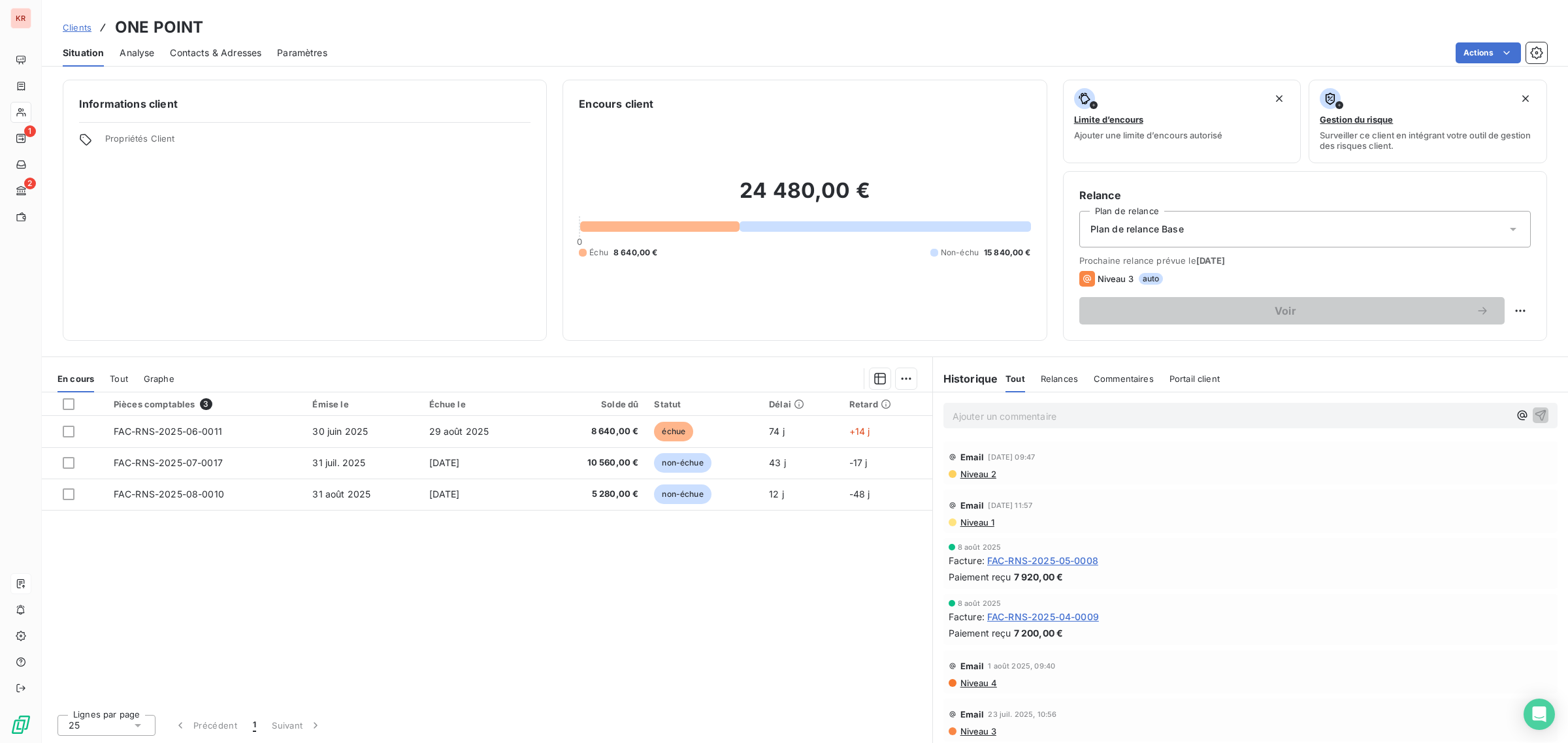
click at [122, 383] on span "Tout" at bounding box center [118, 378] width 18 height 10
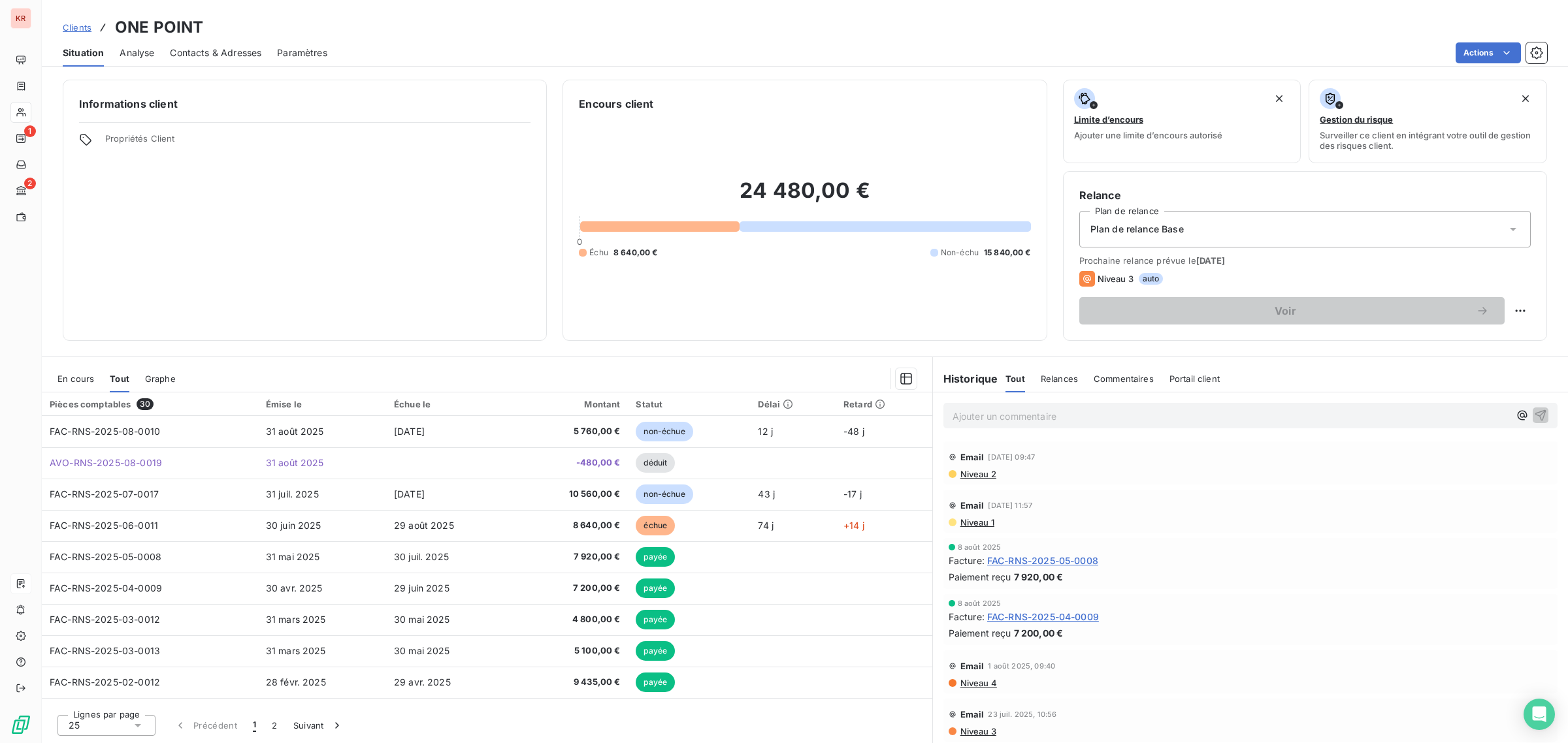
click at [76, 379] on span "En cours" at bounding box center [76, 378] width 37 height 10
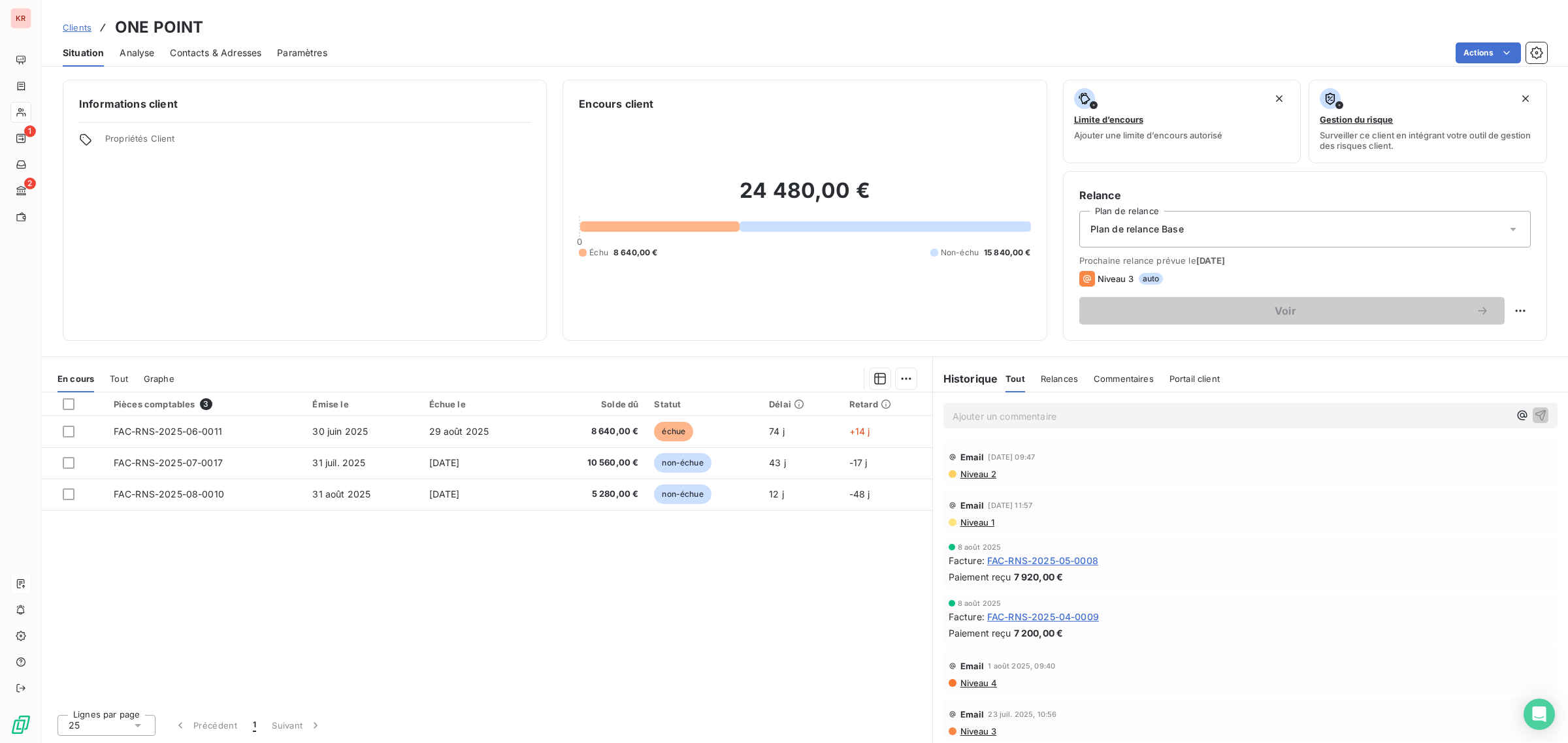
click at [108, 379] on div "En cours Tout Graphe" at bounding box center [487, 378] width 891 height 27
click at [121, 384] on div "Tout" at bounding box center [118, 378] width 18 height 27
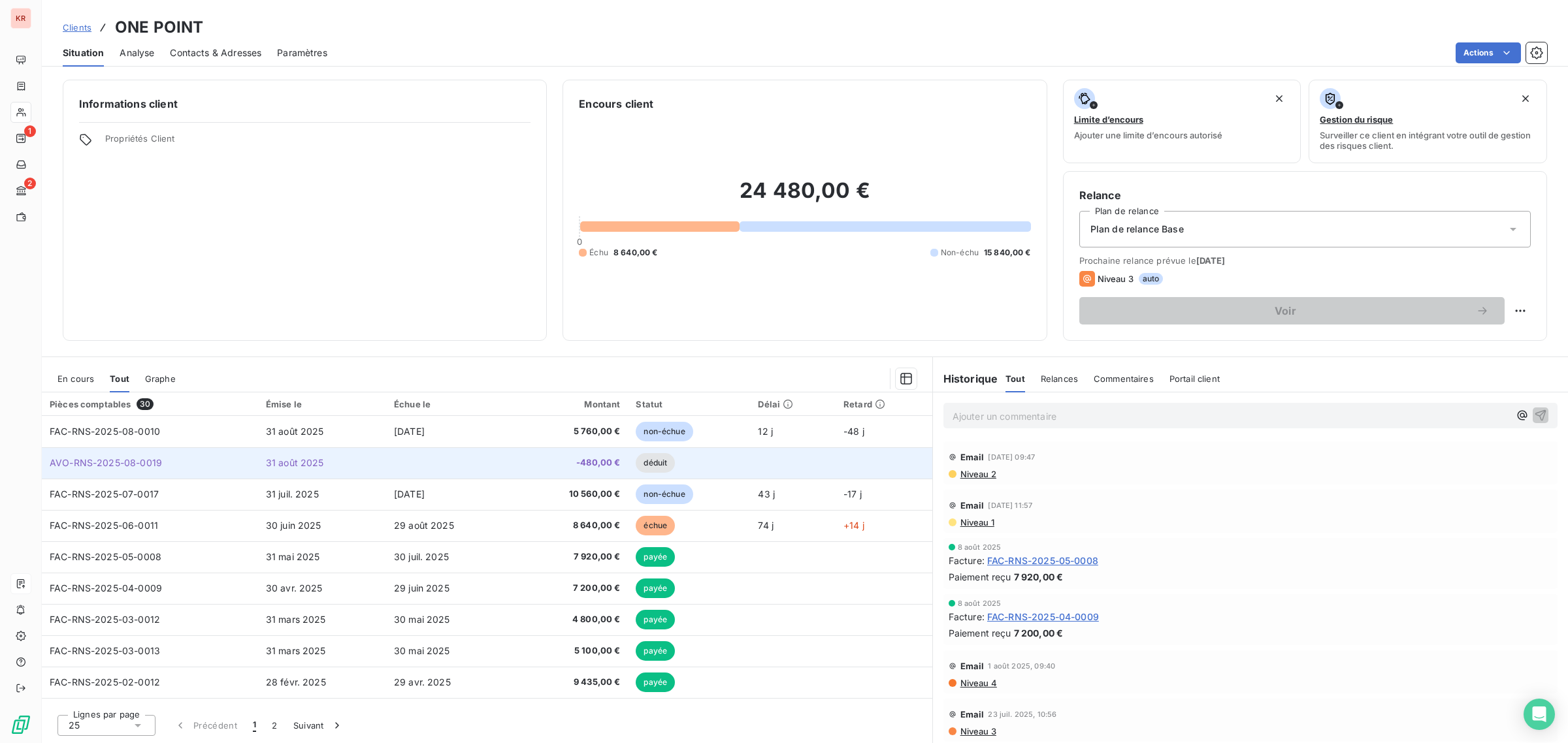
click at [742, 467] on td "déduit" at bounding box center [688, 463] width 122 height 31
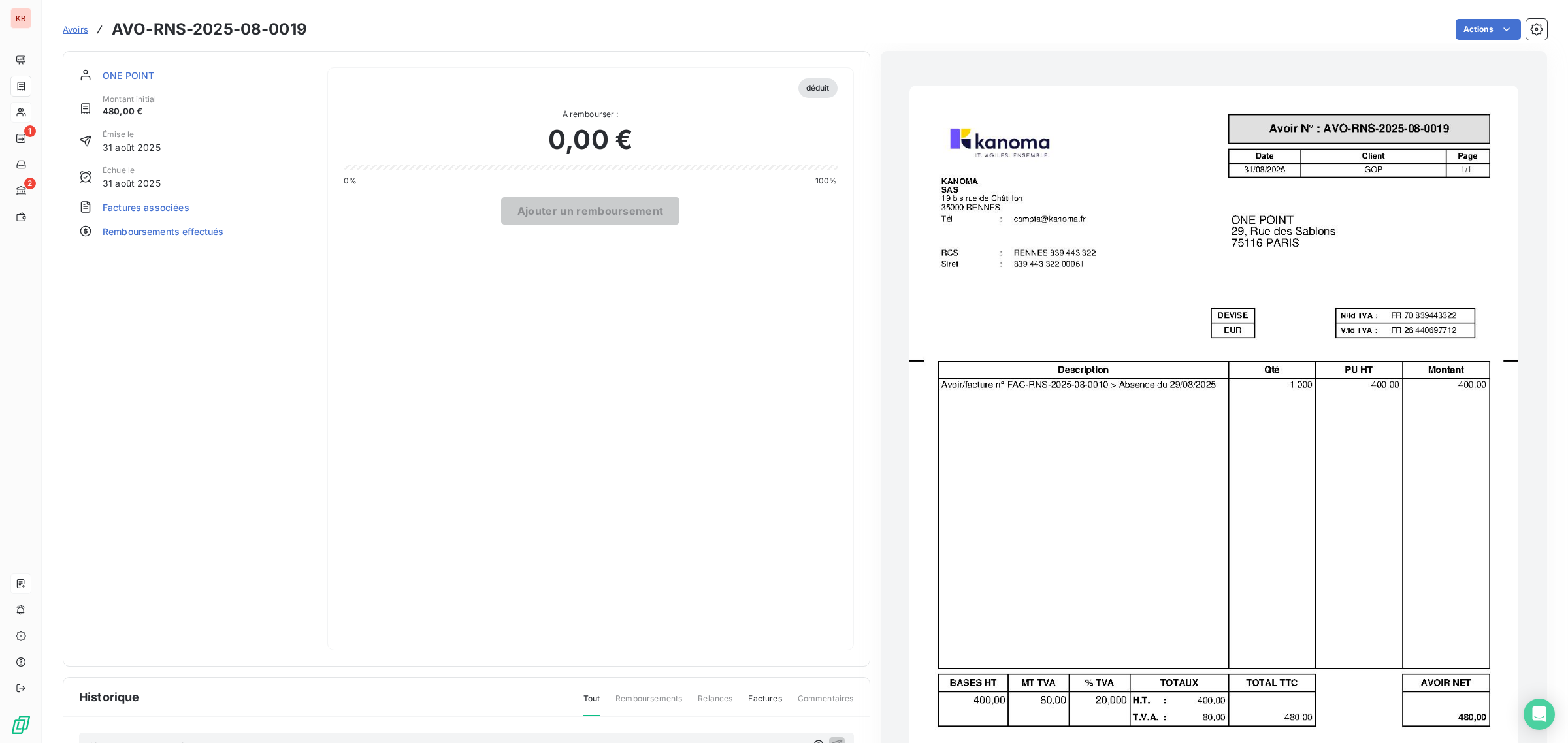
click at [160, 209] on span "Factures associées" at bounding box center [146, 208] width 87 height 14
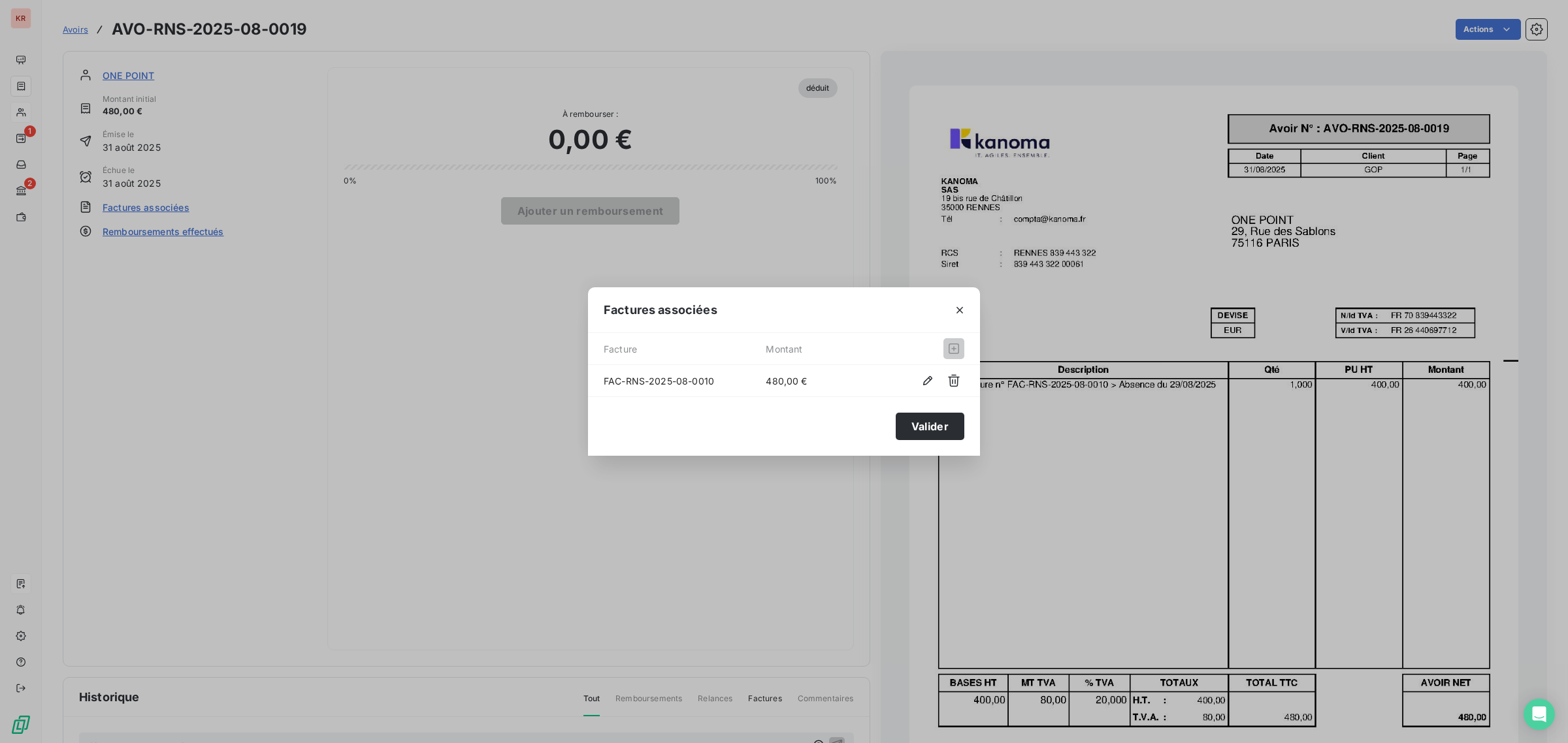
click at [327, 354] on div "Factures associées Facture Montant FAC-RNS-2025-08-0010 480,00 € Valider" at bounding box center [784, 372] width 1568 height 743
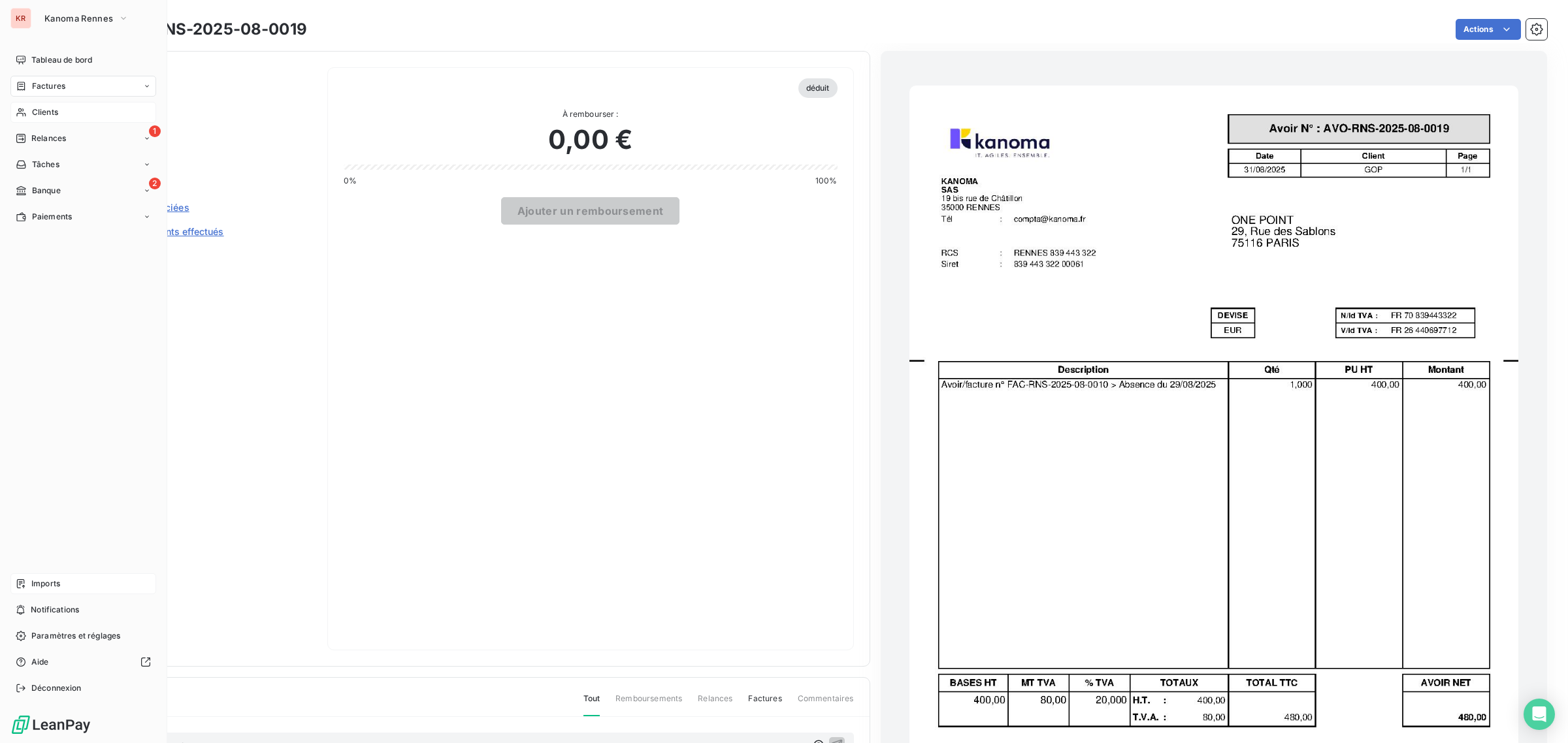
click at [39, 93] on div "Factures" at bounding box center [83, 86] width 146 height 21
click at [31, 87] on div "Factures" at bounding box center [40, 86] width 50 height 12
click at [48, 113] on span "Factures" at bounding box center [48, 112] width 33 height 12
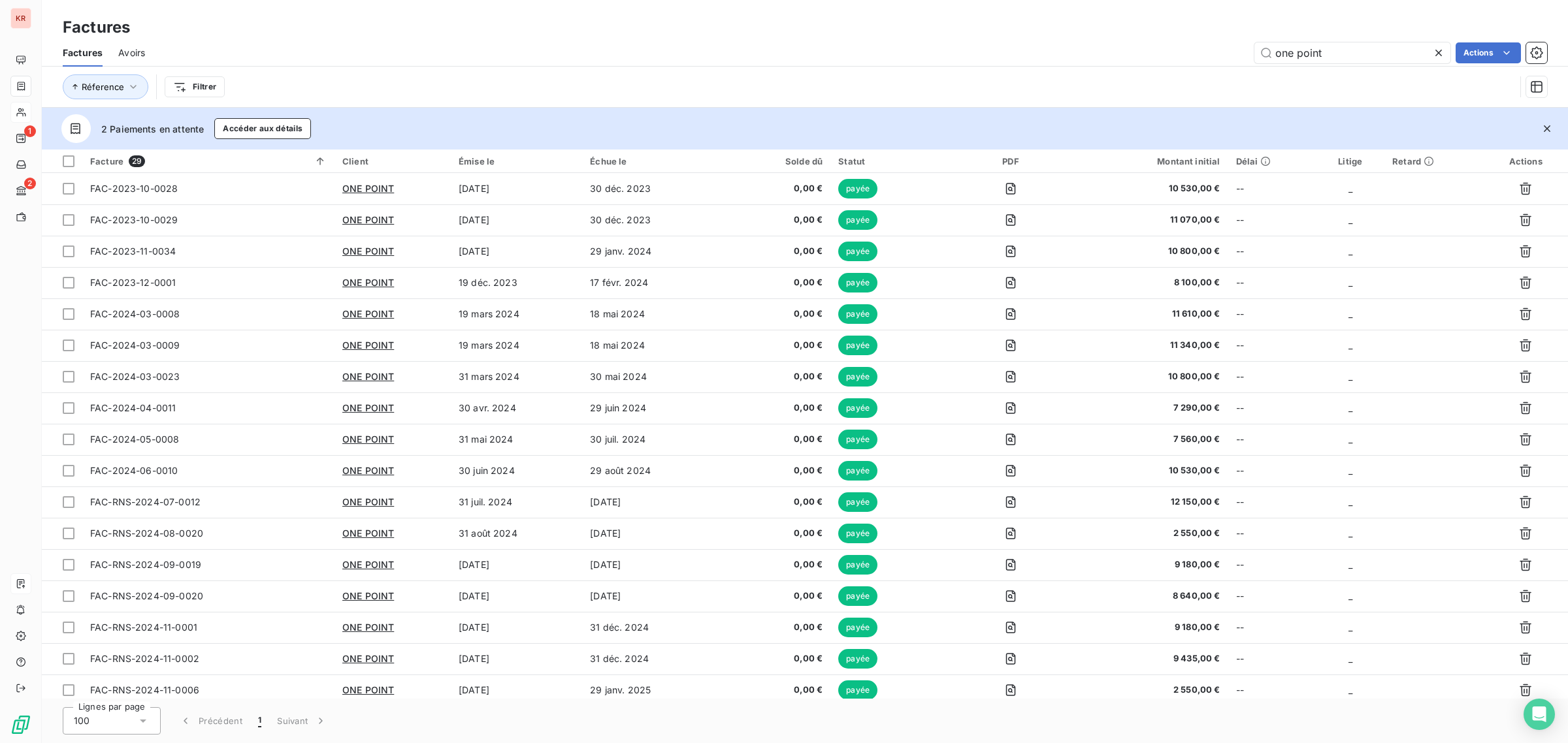
click at [142, 54] on span "Avoirs" at bounding box center [131, 52] width 27 height 13
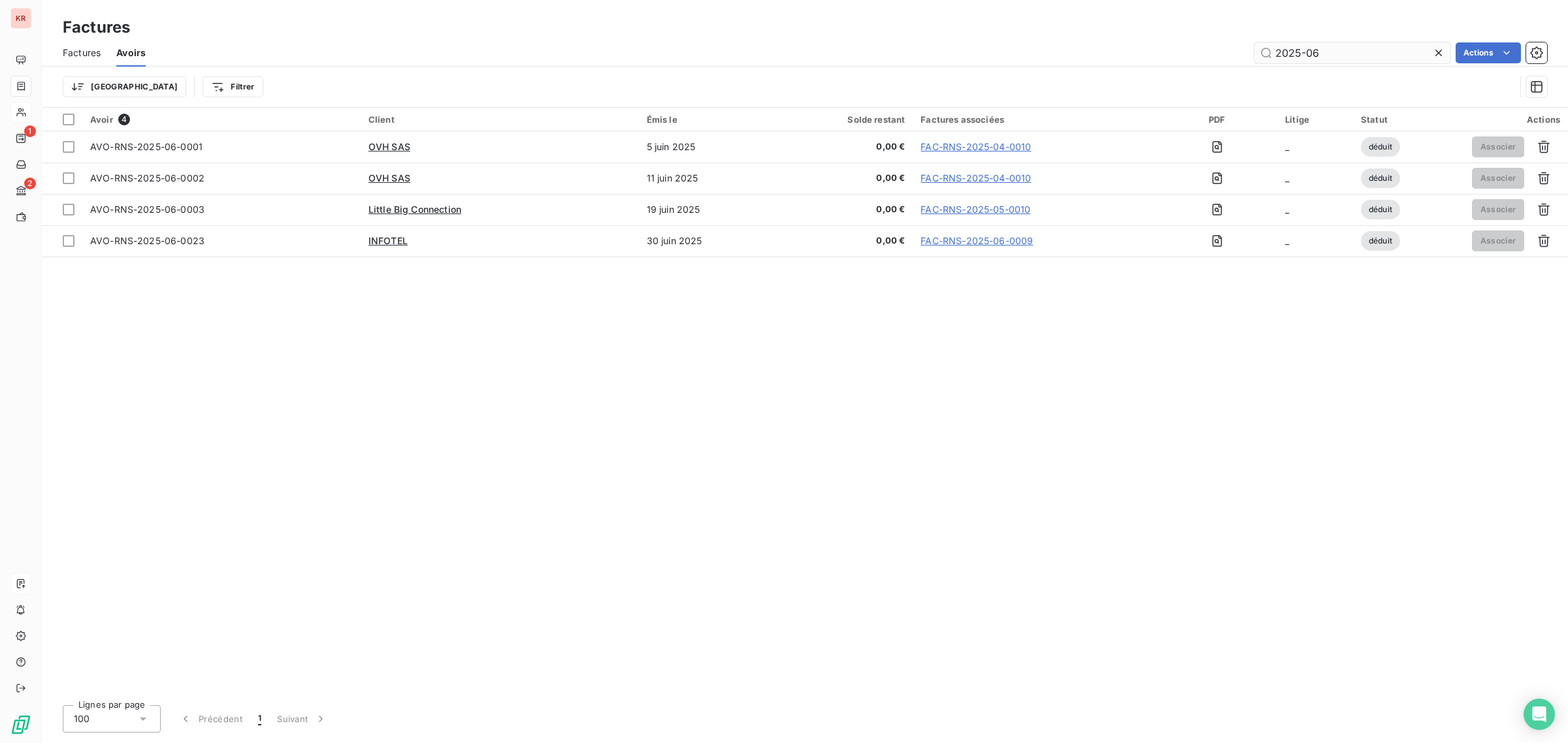
click at [1364, 49] on input "2025-06" at bounding box center [1352, 52] width 196 height 21
click at [1364, 50] on input "2025-06" at bounding box center [1352, 52] width 196 height 21
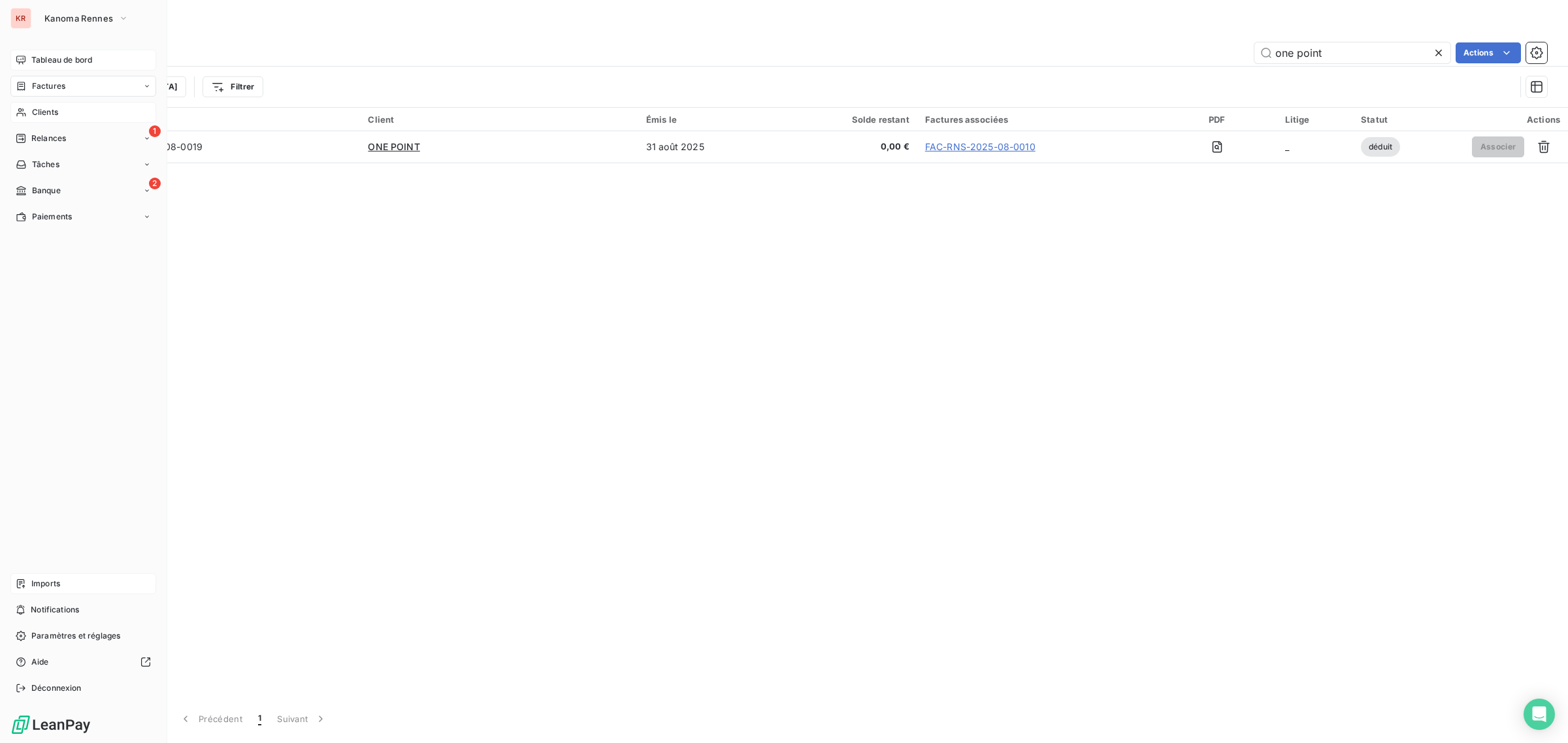
type input "one point"
click at [46, 56] on span "Tableau de bord" at bounding box center [61, 60] width 61 height 12
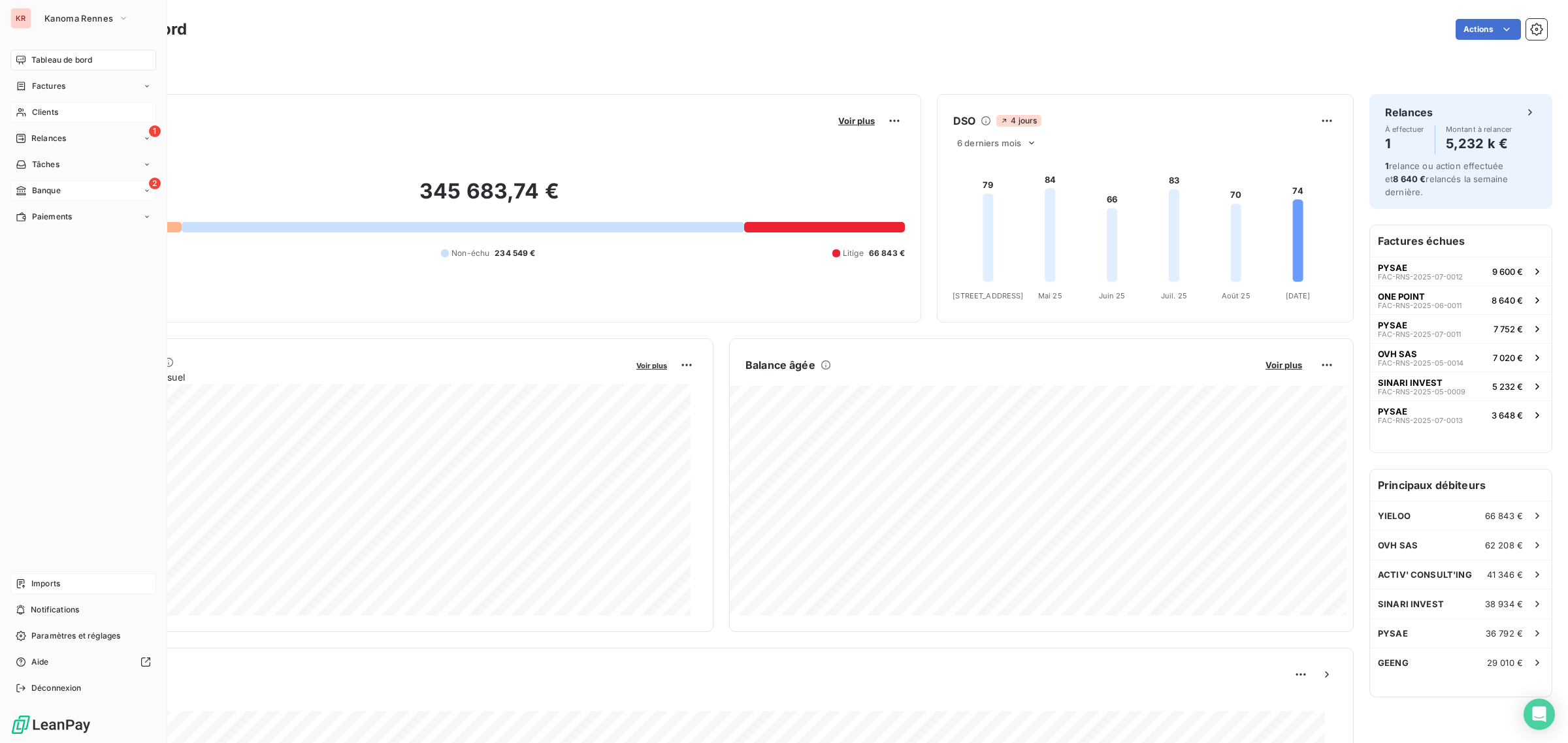
click at [52, 194] on span "Banque" at bounding box center [46, 191] width 29 height 12
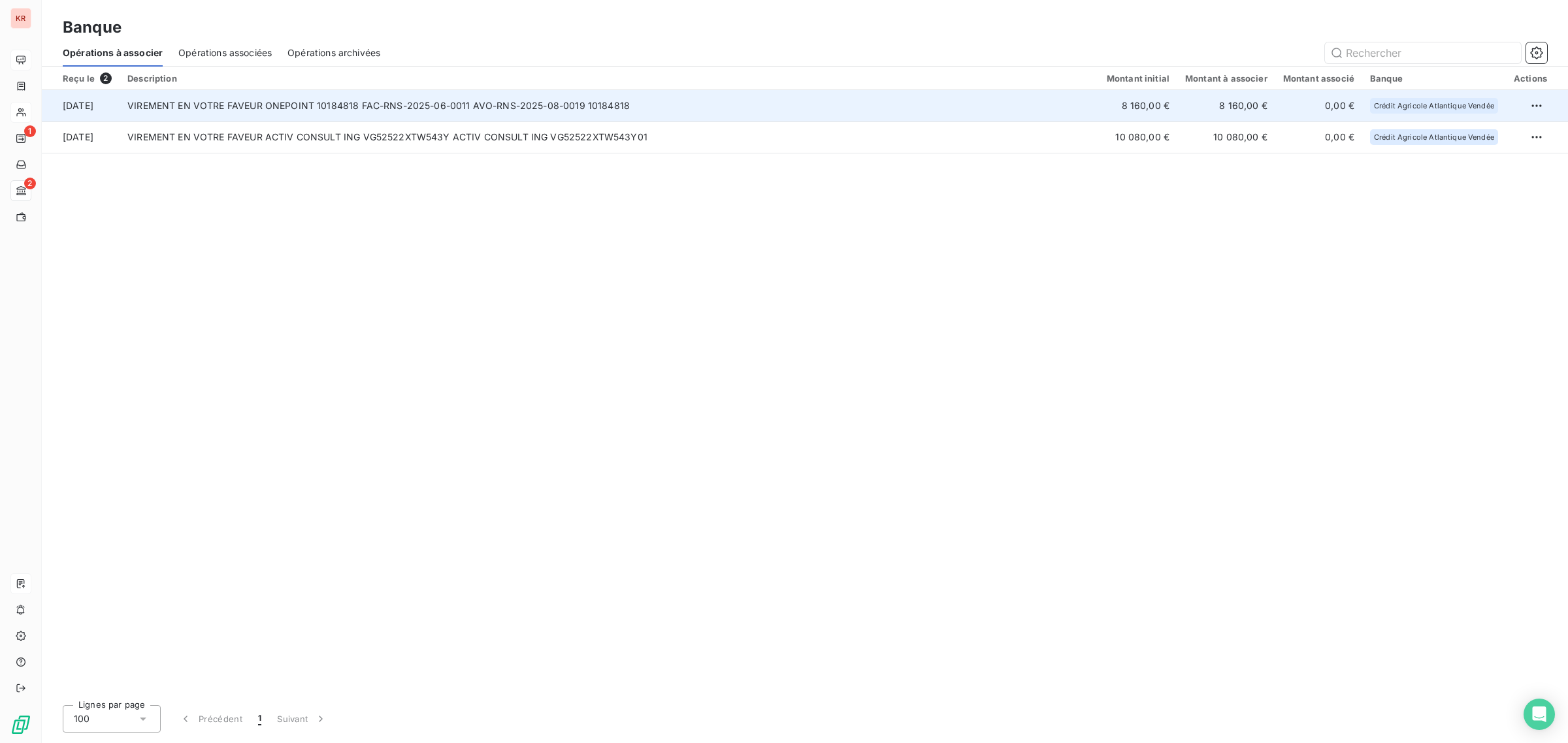
click at [480, 119] on td "VIREMENT EN VOTRE FAVEUR ONEPOINT 10184818 FAC-RNS-2025-06-0011 AVO-RNS-2025-08…" at bounding box center [609, 105] width 979 height 31
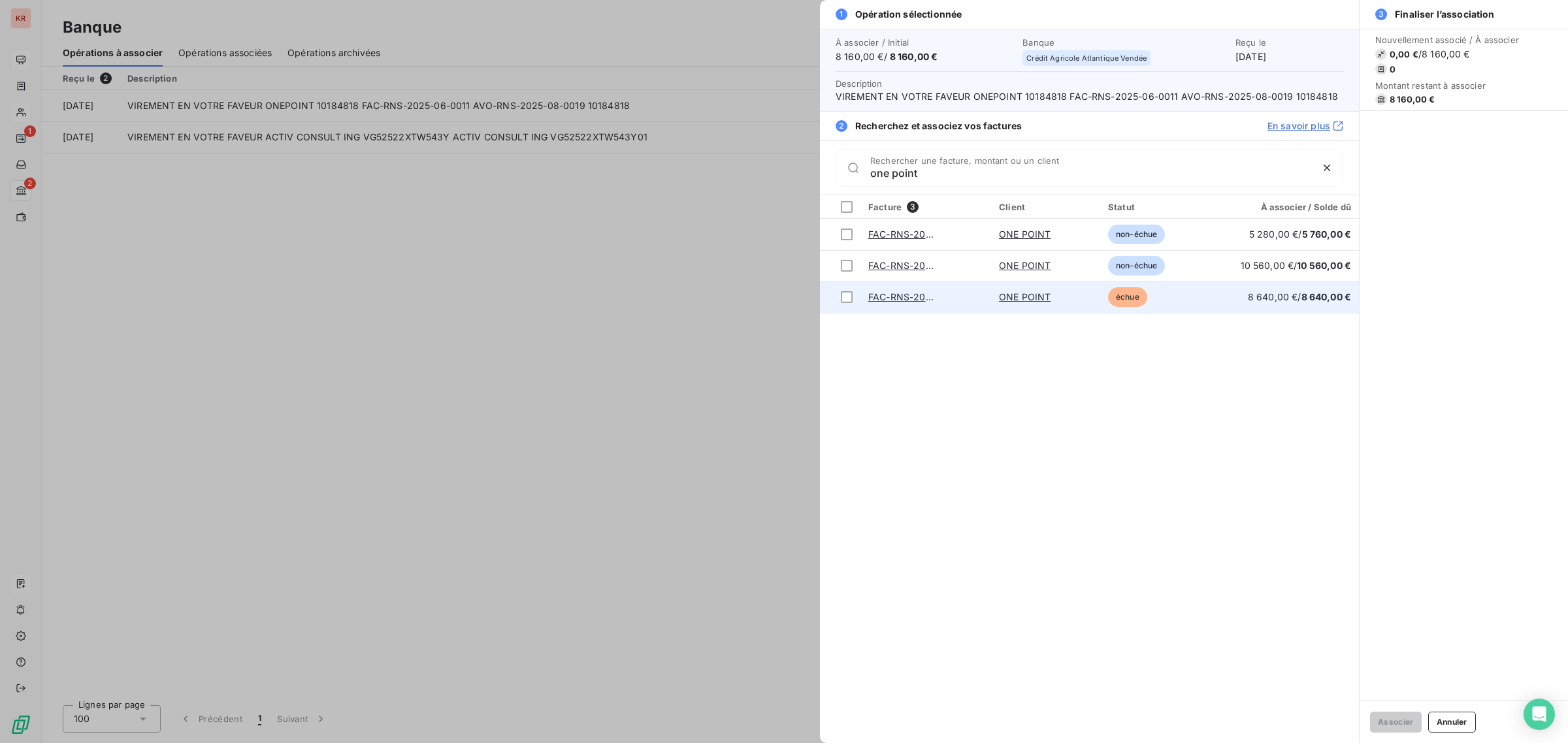
type input "one point"
drag, startPoint x: 1004, startPoint y: 298, endPoint x: 863, endPoint y: 329, distance: 144.4
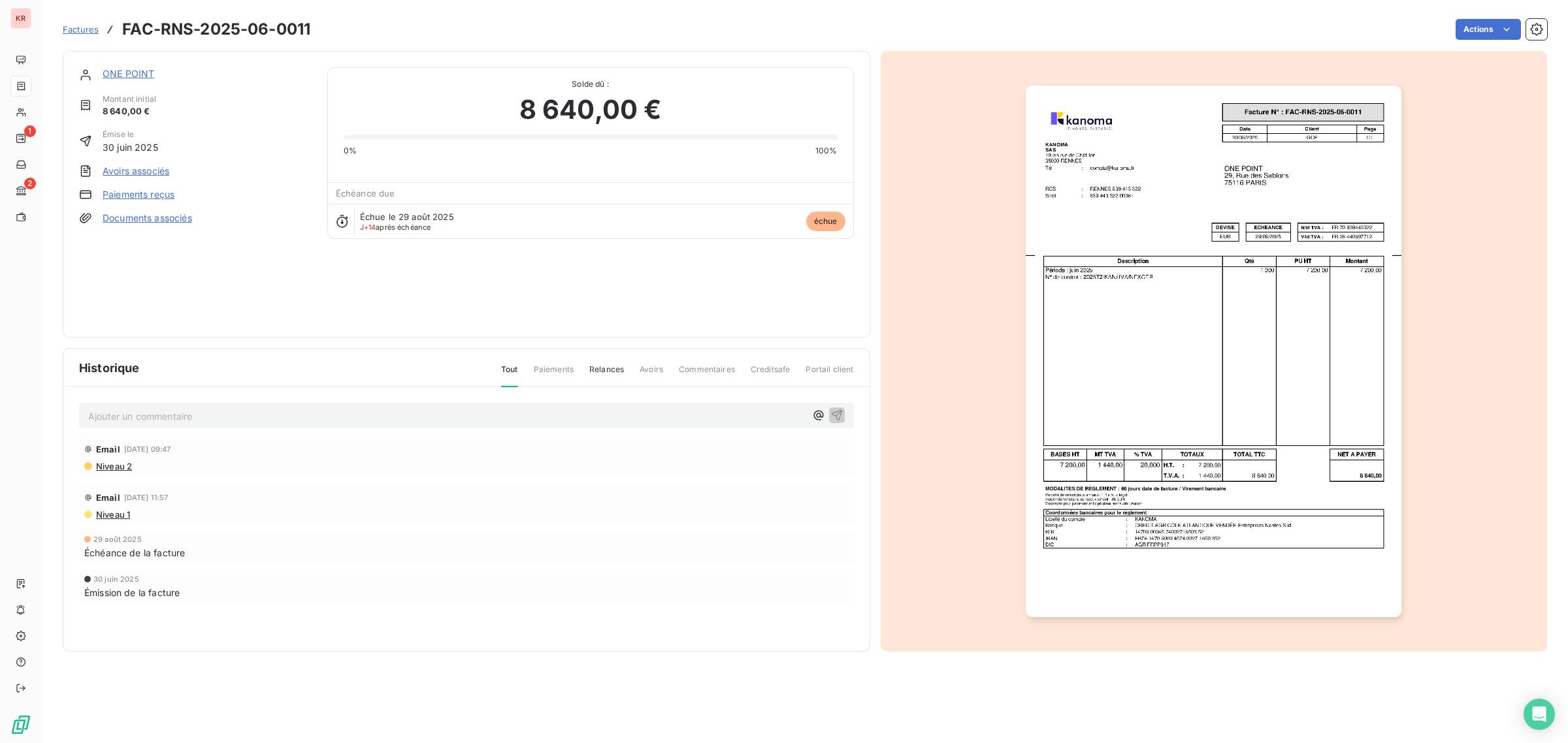
click at [138, 193] on link "Paiements reçus" at bounding box center [139, 194] width 72 height 13
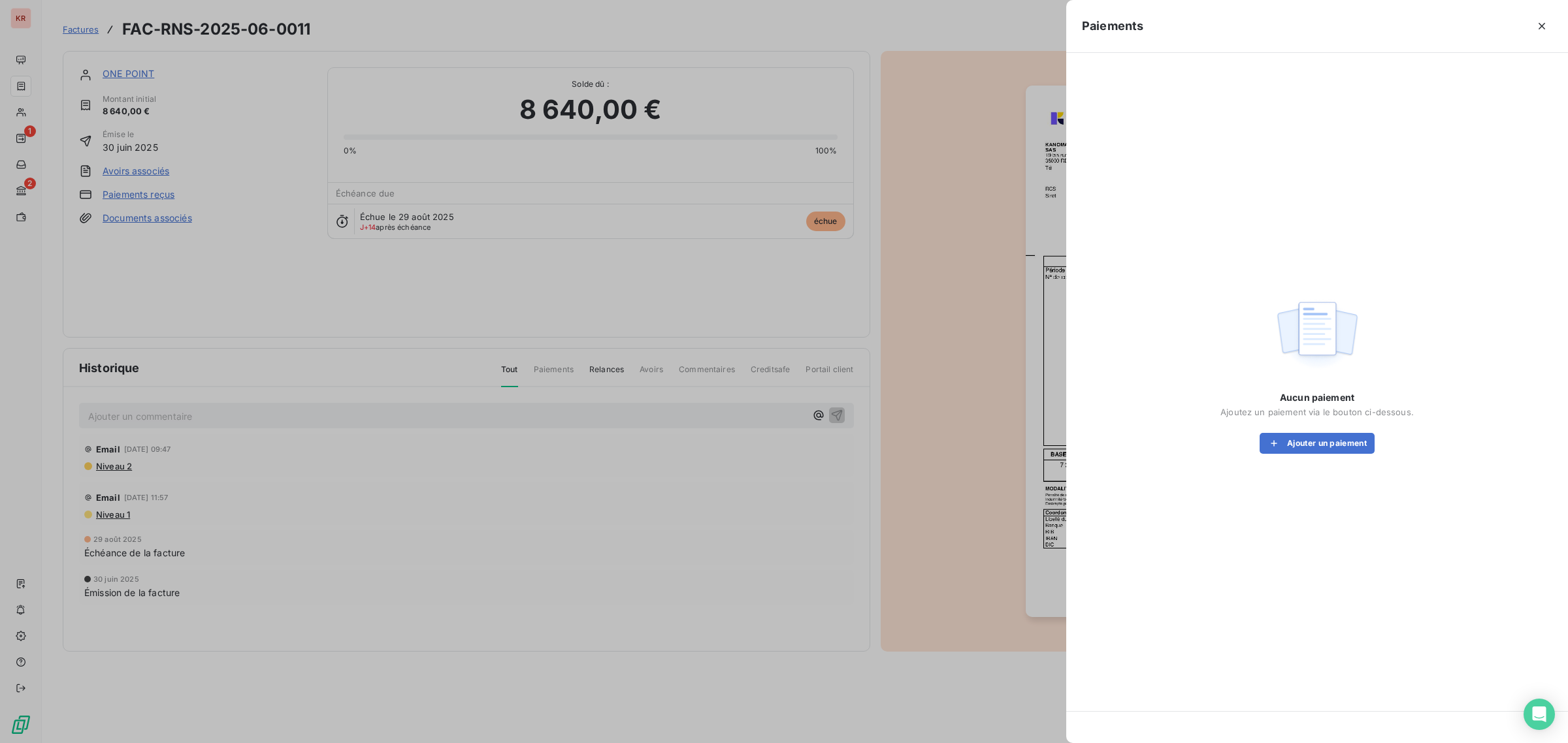
click at [204, 251] on div at bounding box center [784, 372] width 1568 height 743
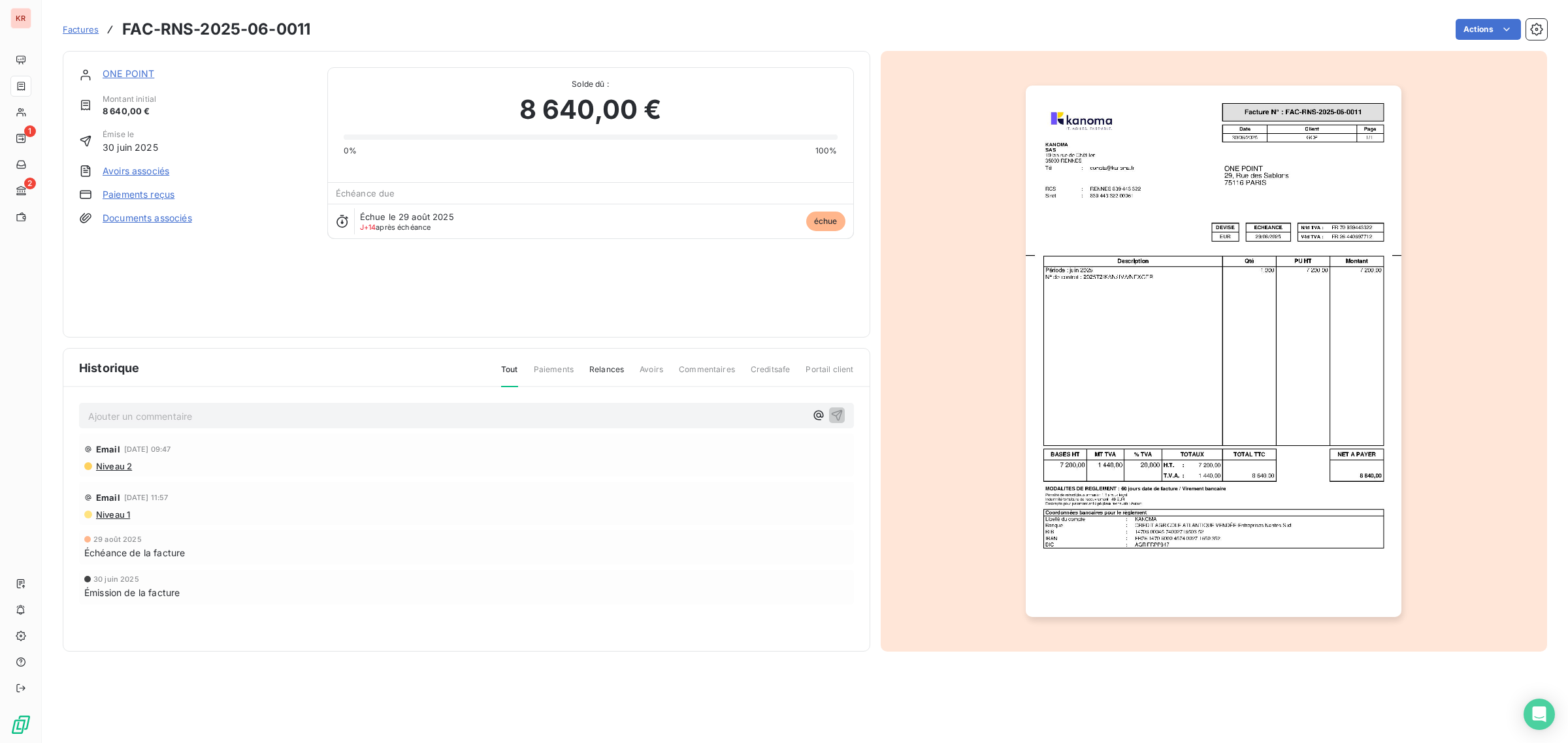
click at [161, 174] on link "Avoirs associés" at bounding box center [136, 171] width 67 height 13
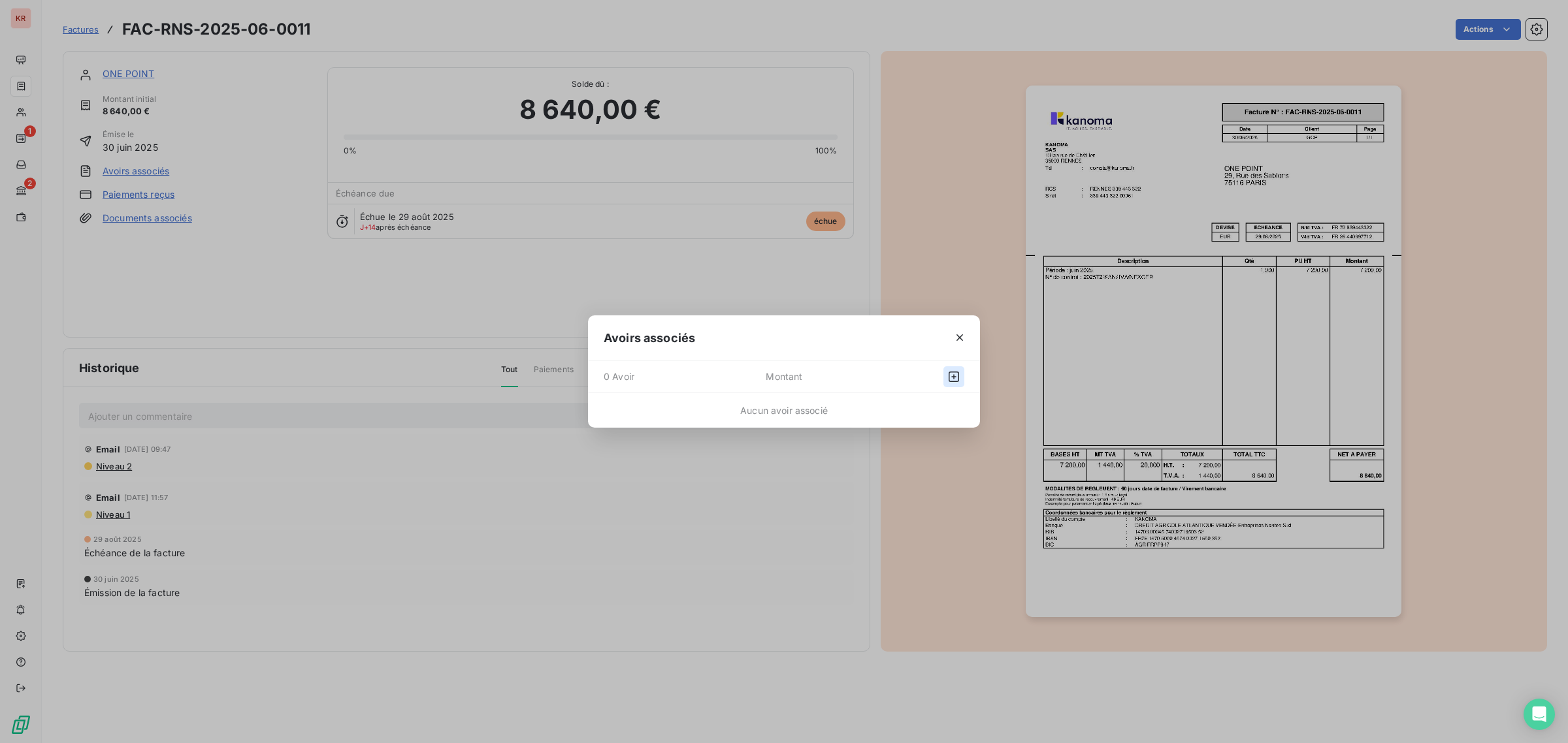
click at [954, 372] on icon "button" at bounding box center [953, 376] width 10 height 10
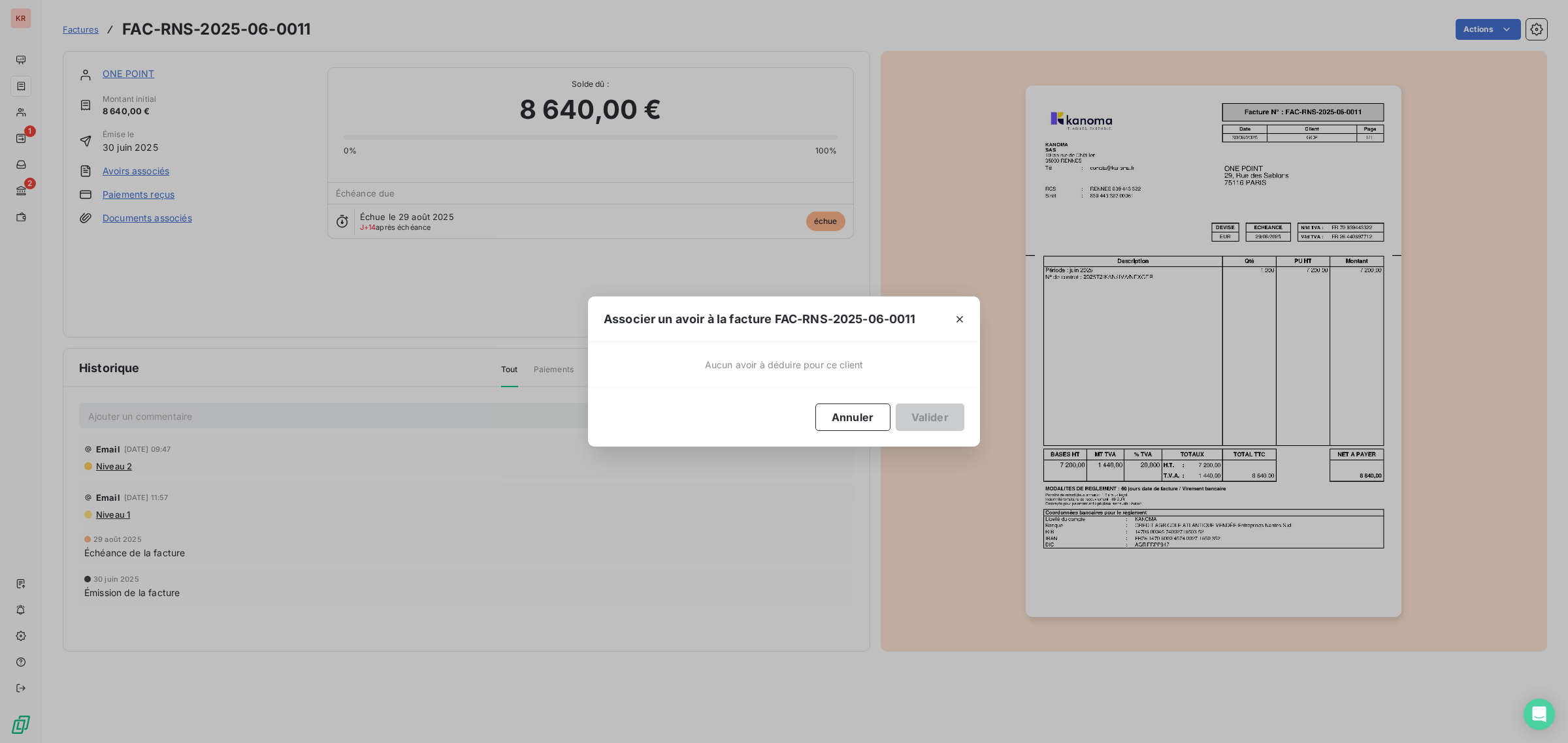
click at [858, 401] on div "Annuler Valider" at bounding box center [784, 416] width 392 height 59
click at [844, 422] on button "Annuler" at bounding box center [852, 417] width 75 height 27
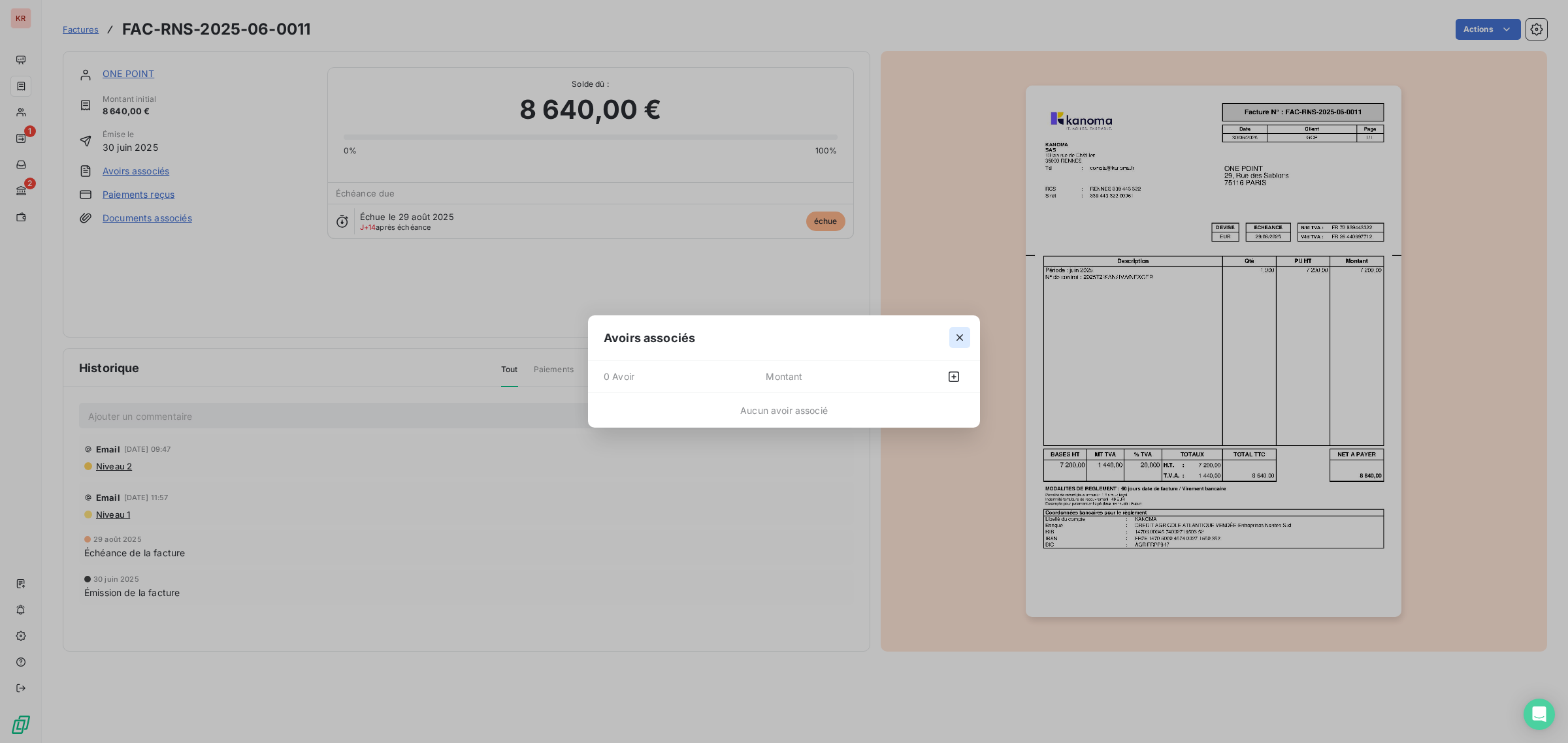
click at [955, 333] on icon "button" at bounding box center [959, 337] width 13 height 13
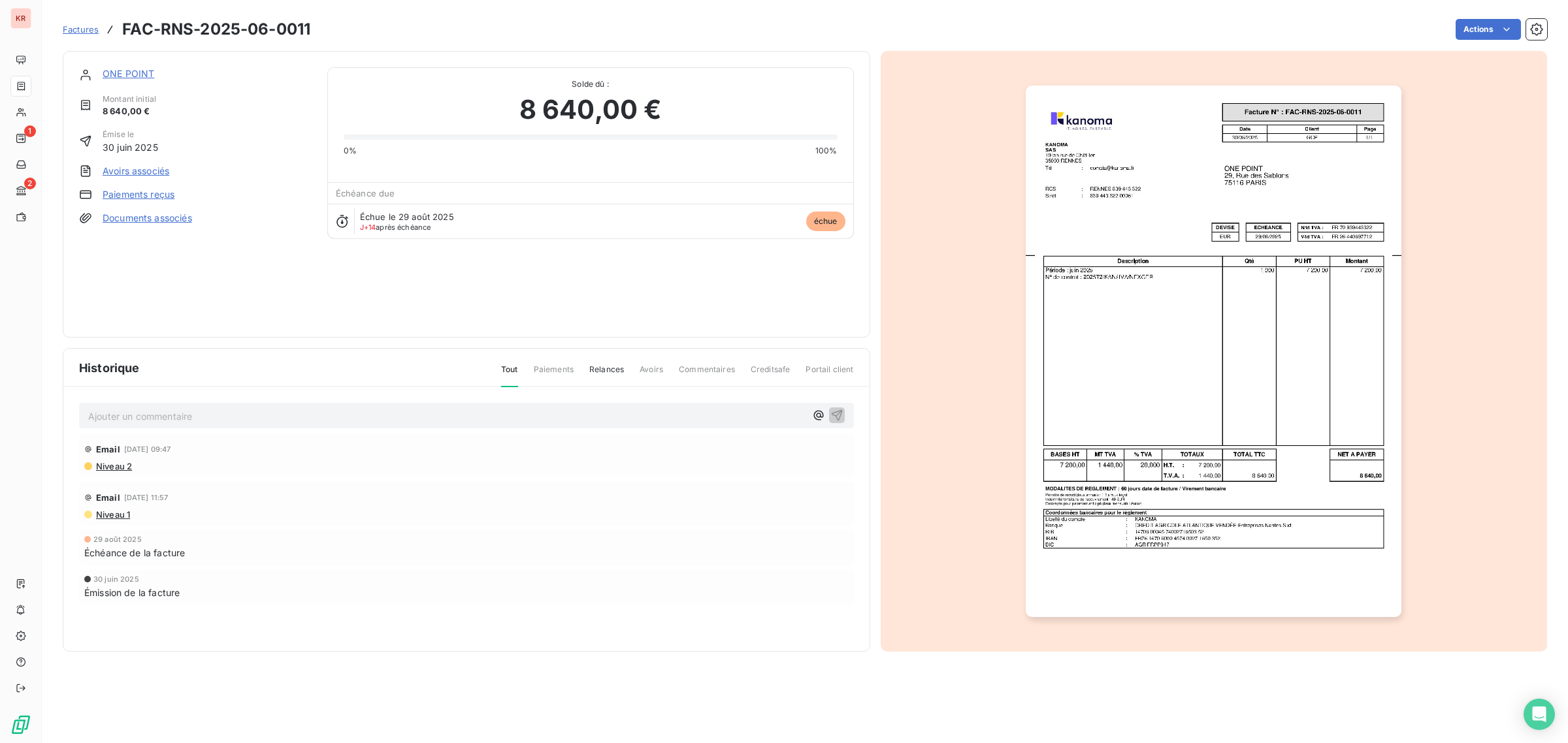
click at [357, 67] on div "Solde dû : 8 640,00 € 0% 100% Échéance due Échue le 29 août 2025 J+14 après éch…" at bounding box center [590, 153] width 526 height 171
click at [137, 76] on link "ONE POINT" at bounding box center [129, 73] width 52 height 11
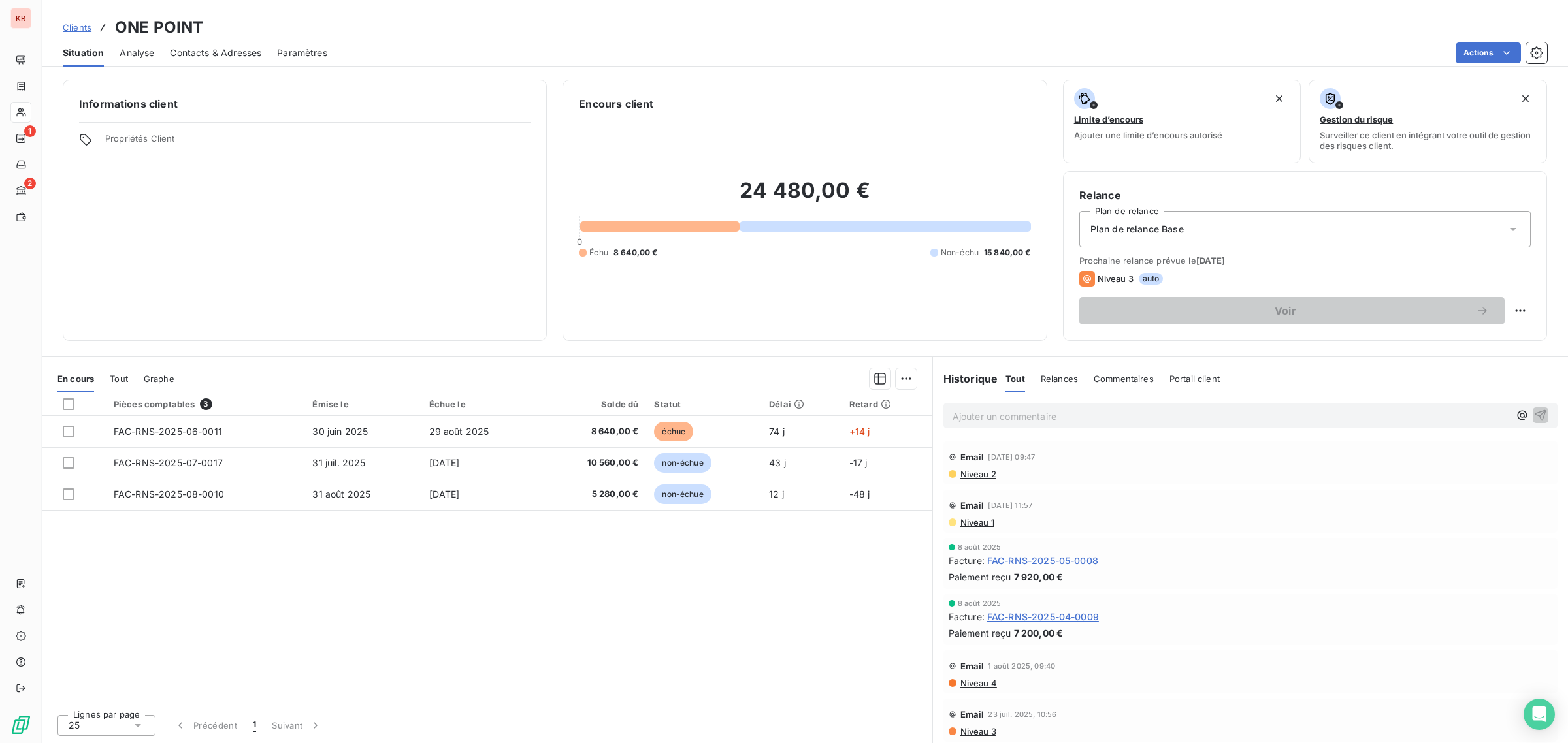
click at [125, 377] on span "Tout" at bounding box center [118, 378] width 18 height 10
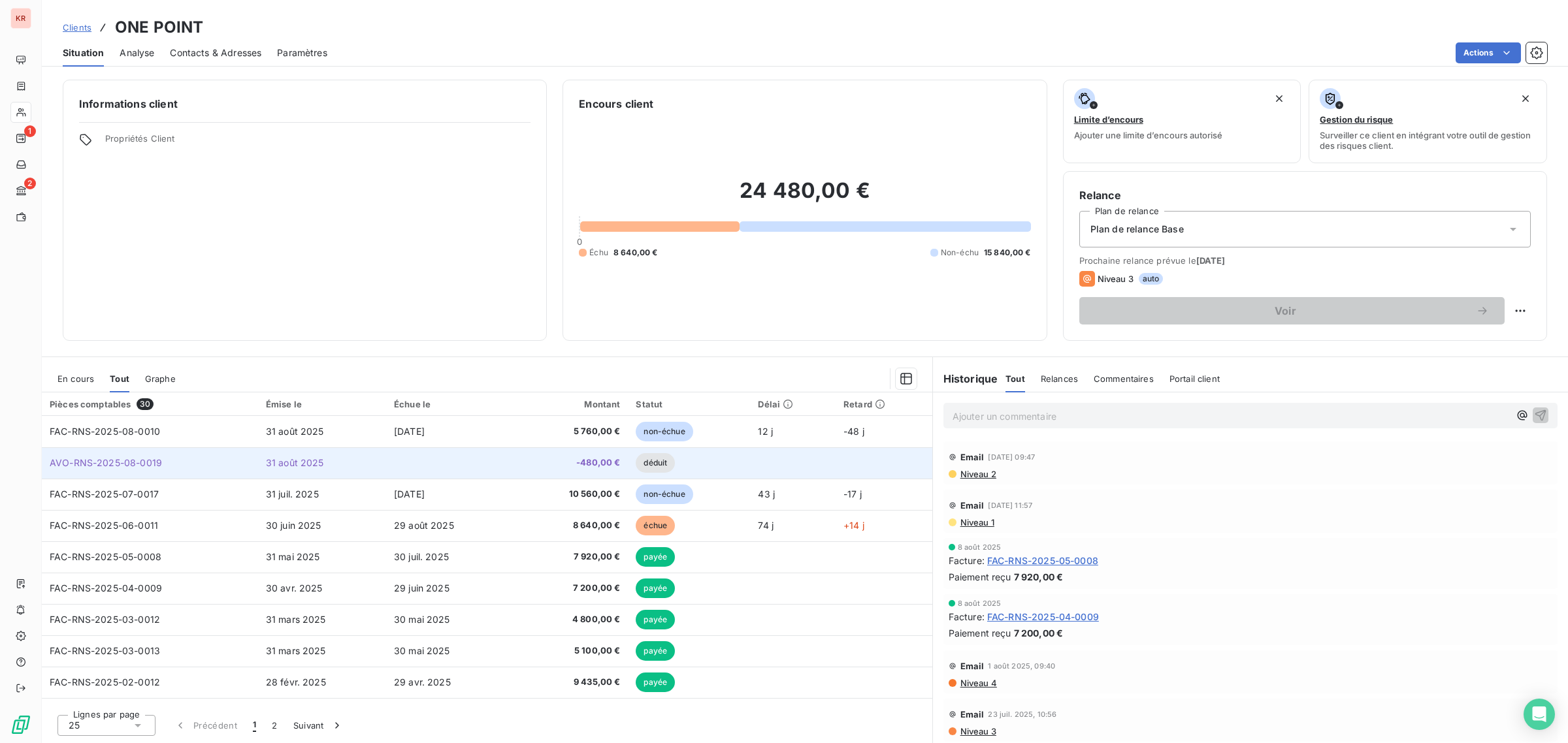
click at [556, 464] on span "-480,00 €" at bounding box center [571, 463] width 98 height 13
